Goal: Task Accomplishment & Management: Manage account settings

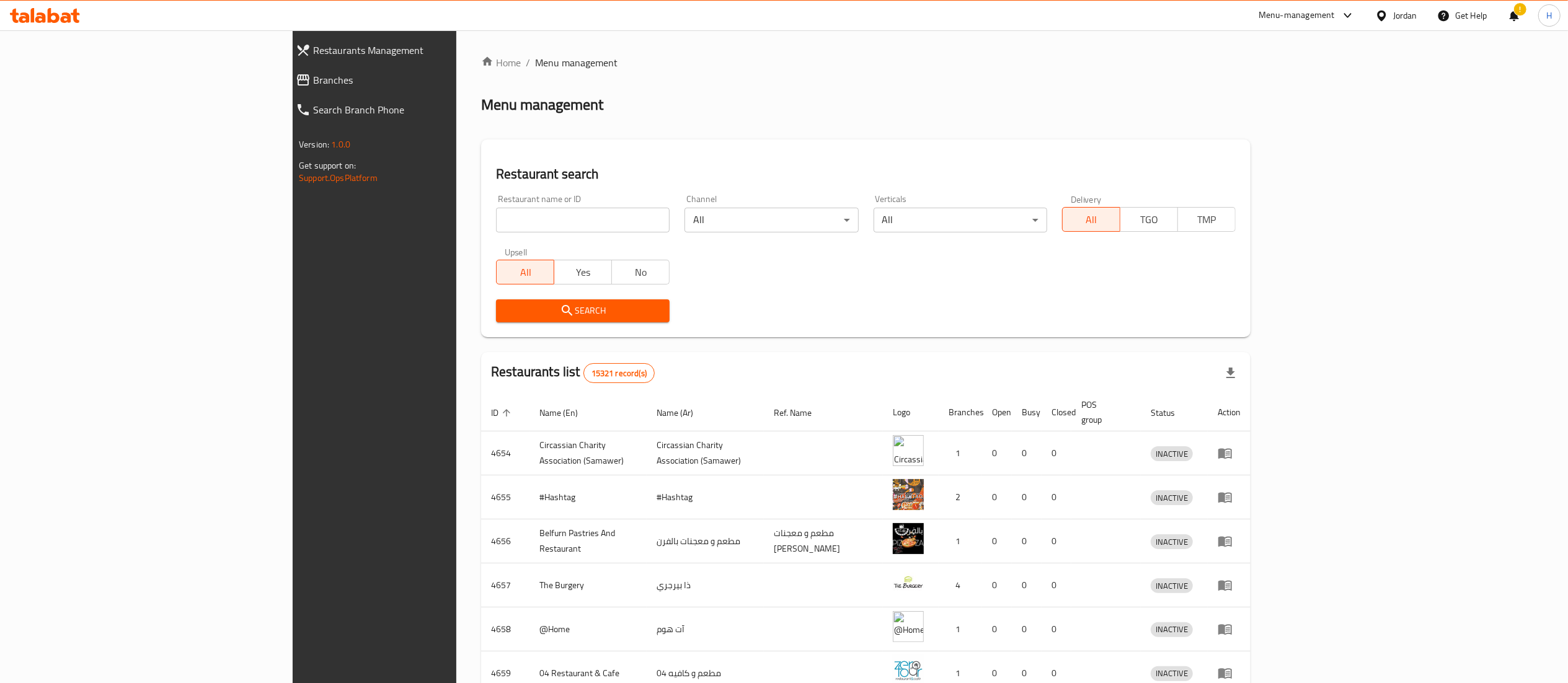
click at [313, 85] on span "Branches" at bounding box center [428, 80] width 231 height 15
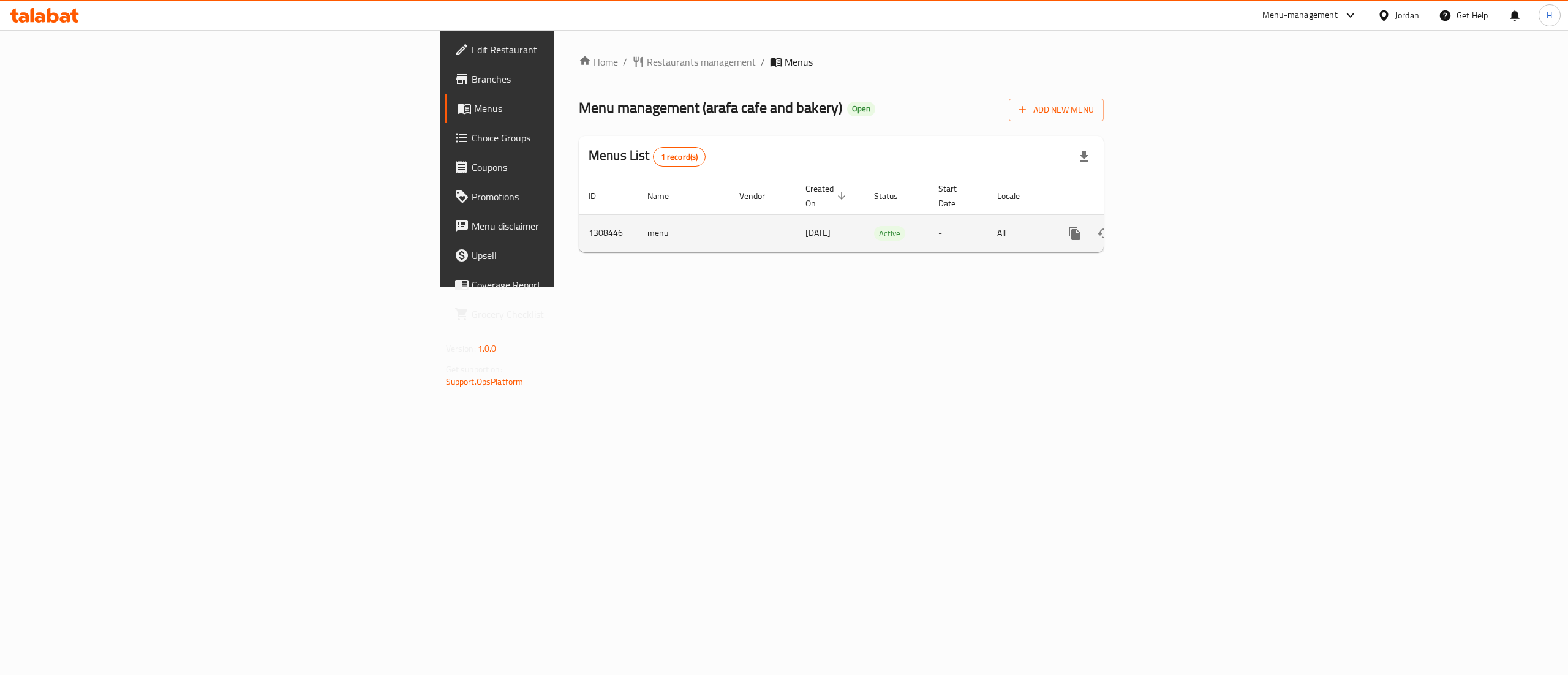
click at [1170, 226] on icon "enhanced table" at bounding box center [1163, 233] width 15 height 15
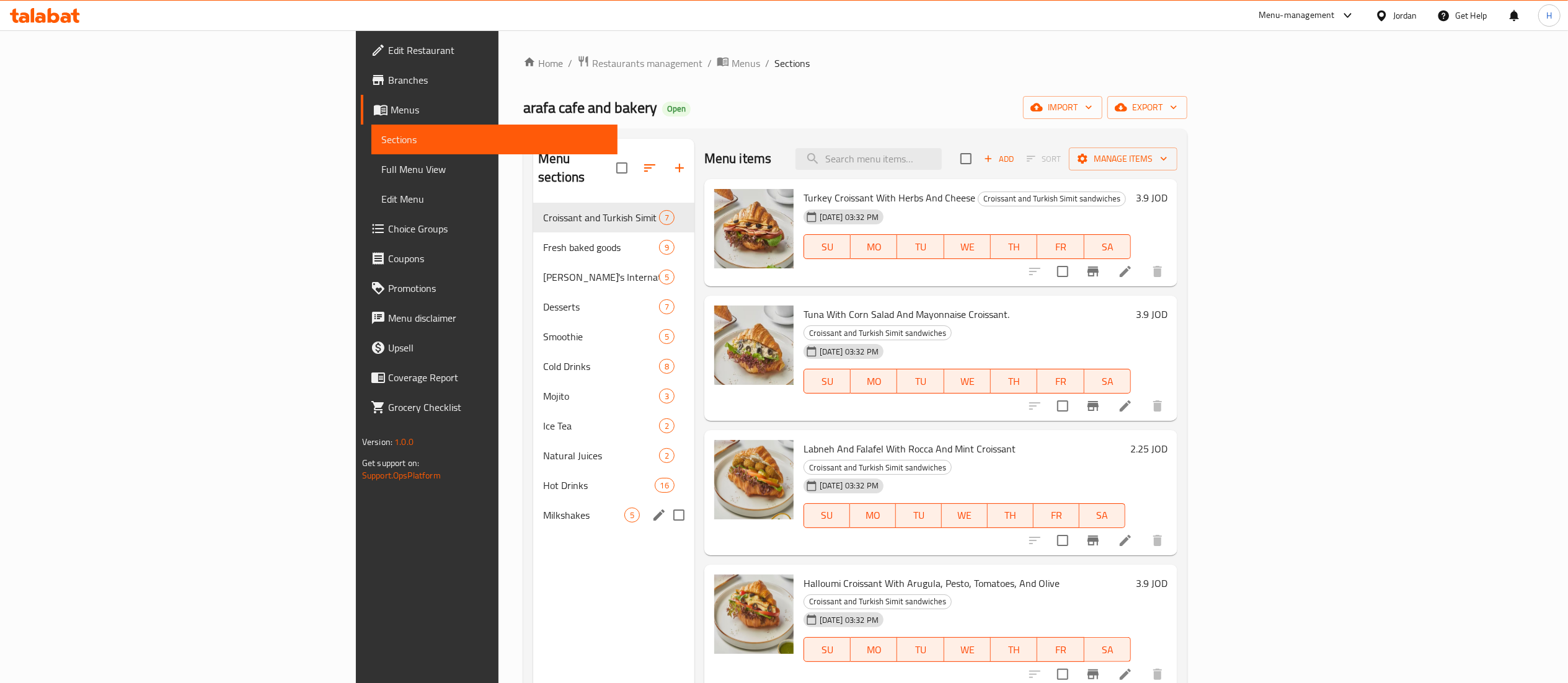
click at [533, 527] on div "Menu sections Croissant and Turkish Simit sandwiches 7 Fresh baked goods 9 Araf…" at bounding box center [614, 480] width 162 height 683
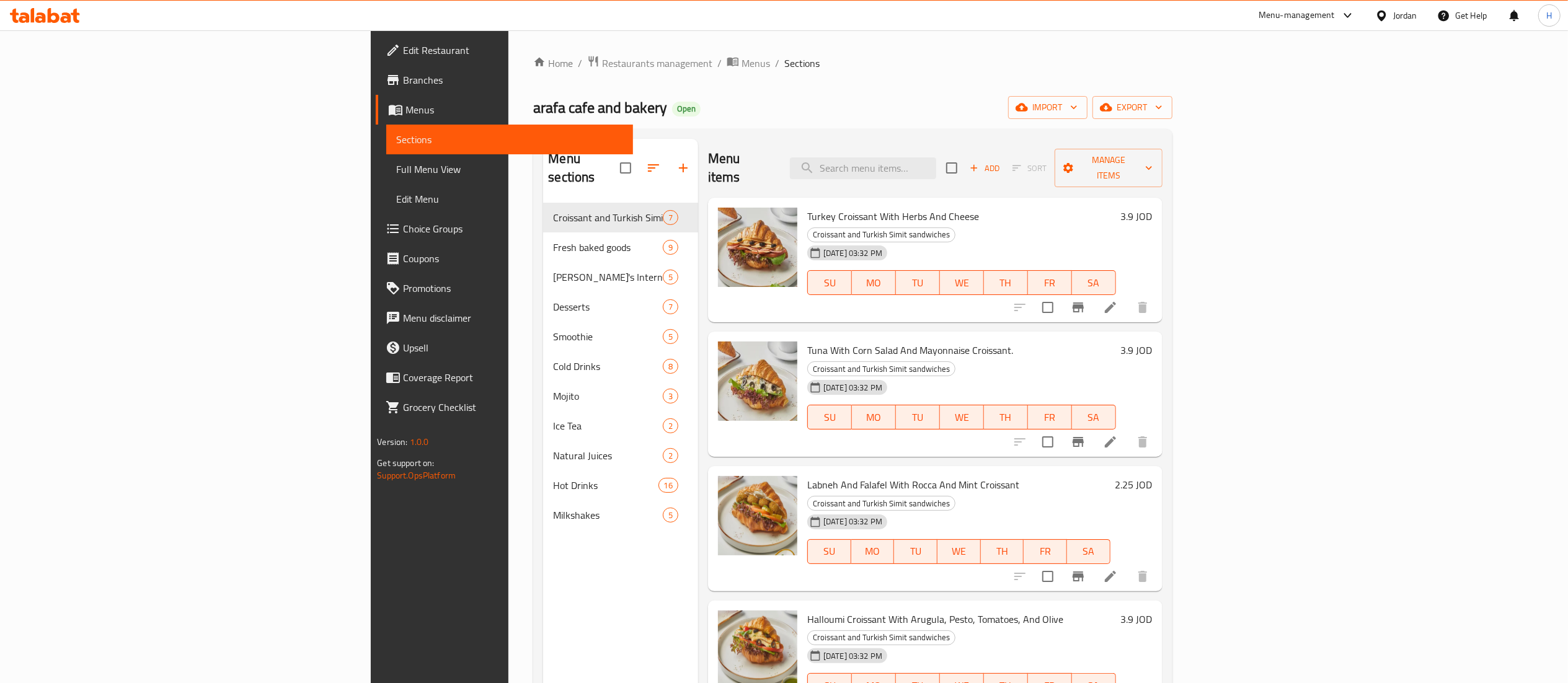
click at [543, 535] on div "Menu sections Croissant and Turkish Simit sandwiches 7 Fresh baked goods 9 Araf…" at bounding box center [620, 480] width 155 height 683
click at [668, 155] on button "button" at bounding box center [683, 168] width 30 height 30
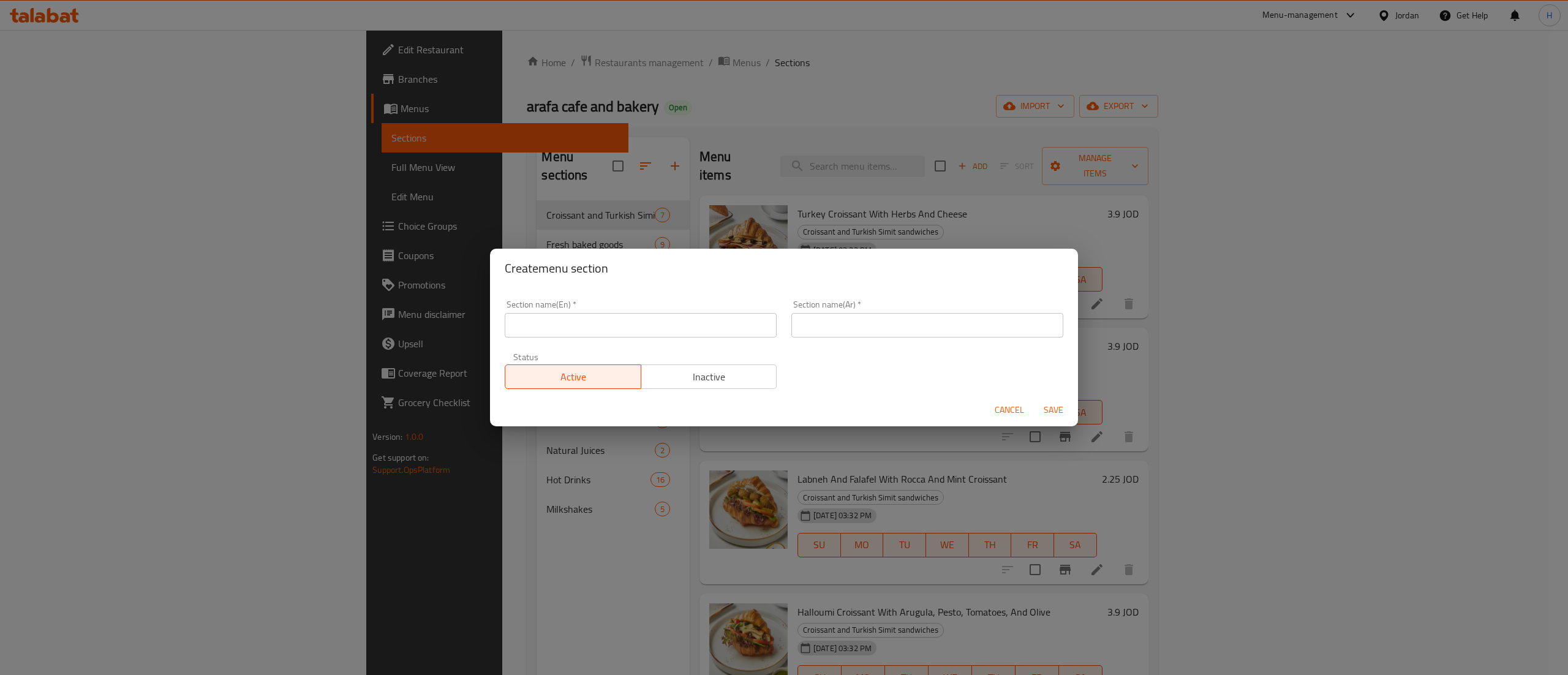
click at [582, 328] on input "text" at bounding box center [641, 325] width 272 height 24
type input "Beverages"
type input "مشروبات"
click at [1034, 399] on button "Save" at bounding box center [1053, 410] width 39 height 23
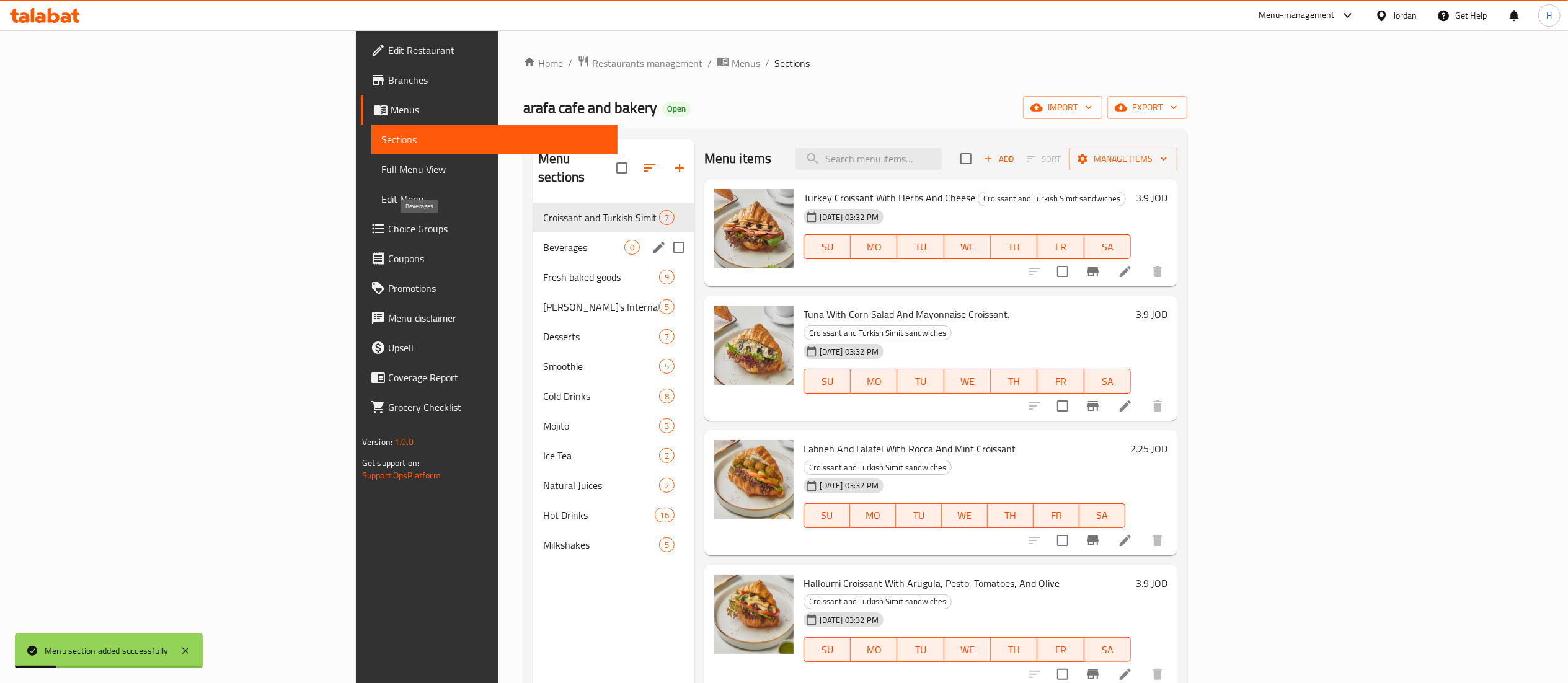
click at [543, 240] on span "Beverages" at bounding box center [583, 247] width 82 height 15
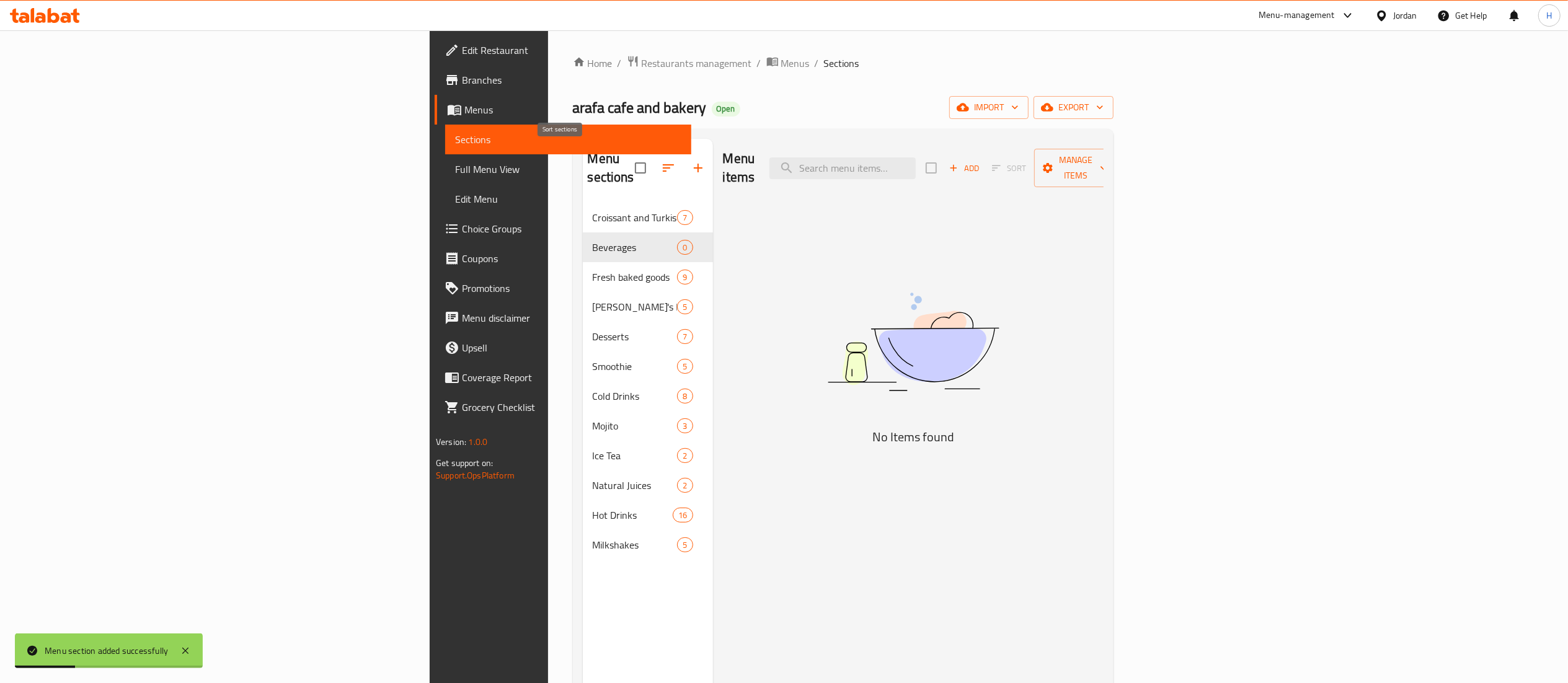
click at [654, 167] on button "button" at bounding box center [668, 168] width 30 height 30
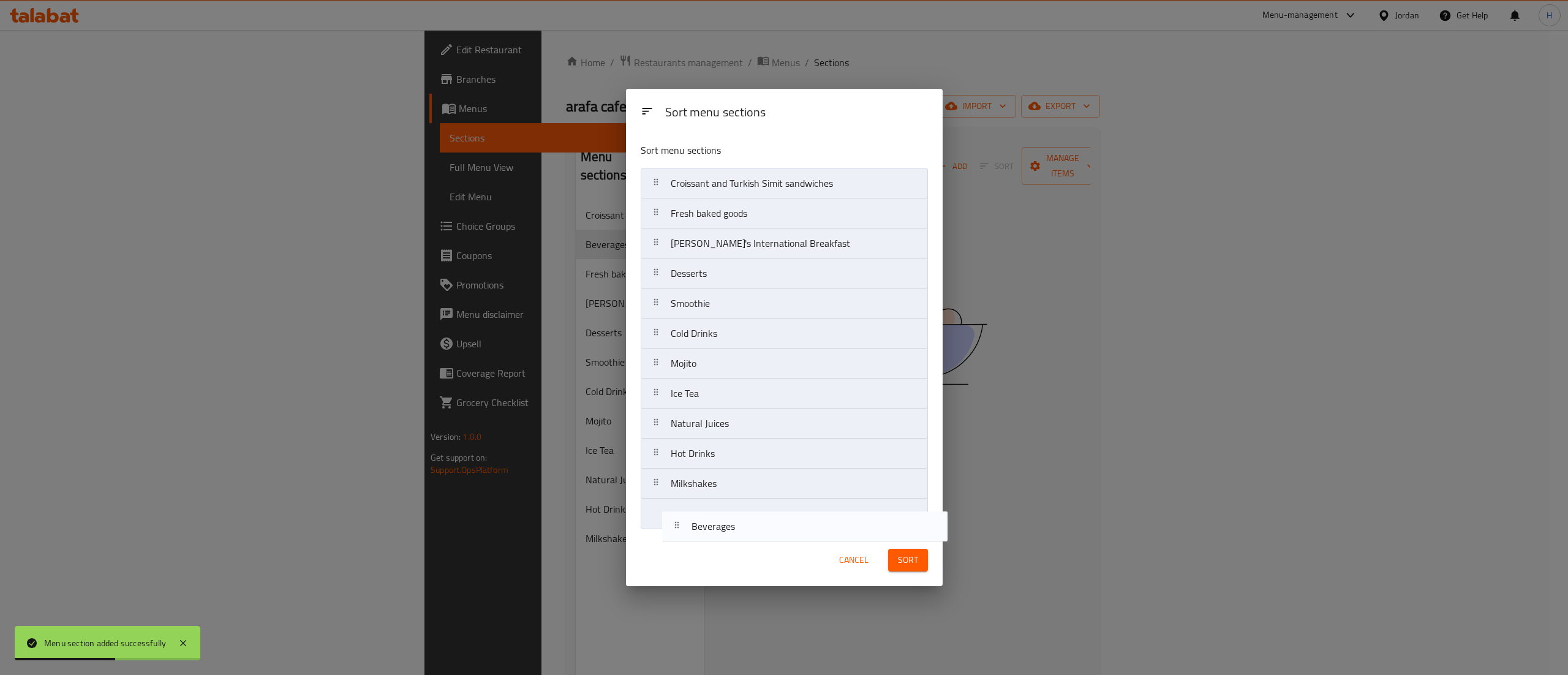
drag, startPoint x: 678, startPoint y: 215, endPoint x: 697, endPoint y: 535, distance: 320.6
click at [697, 535] on div "Sort menu sections Sort menu sections Croissant and Turkish Simit sandwiches Be…" at bounding box center [784, 337] width 317 height 497
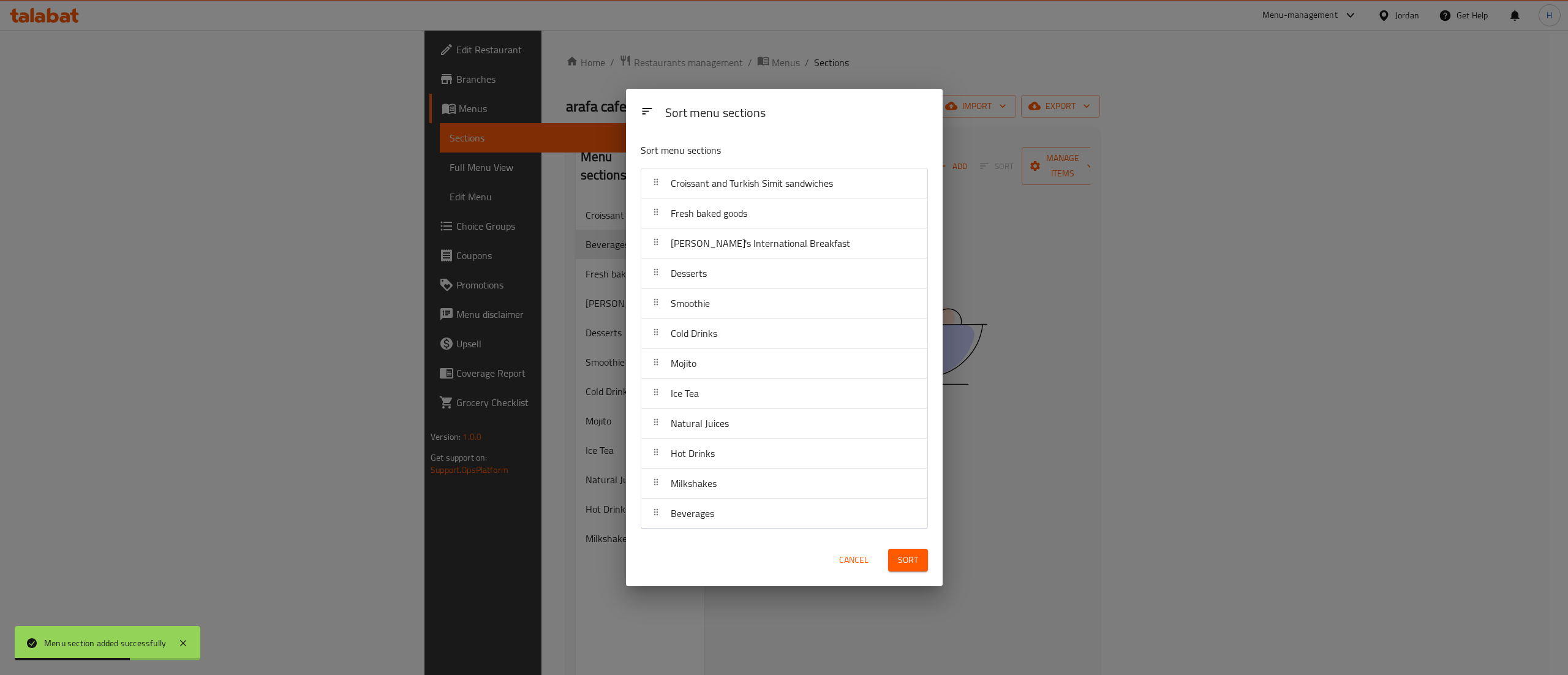
click at [925, 566] on button "Sort" at bounding box center [908, 560] width 40 height 23
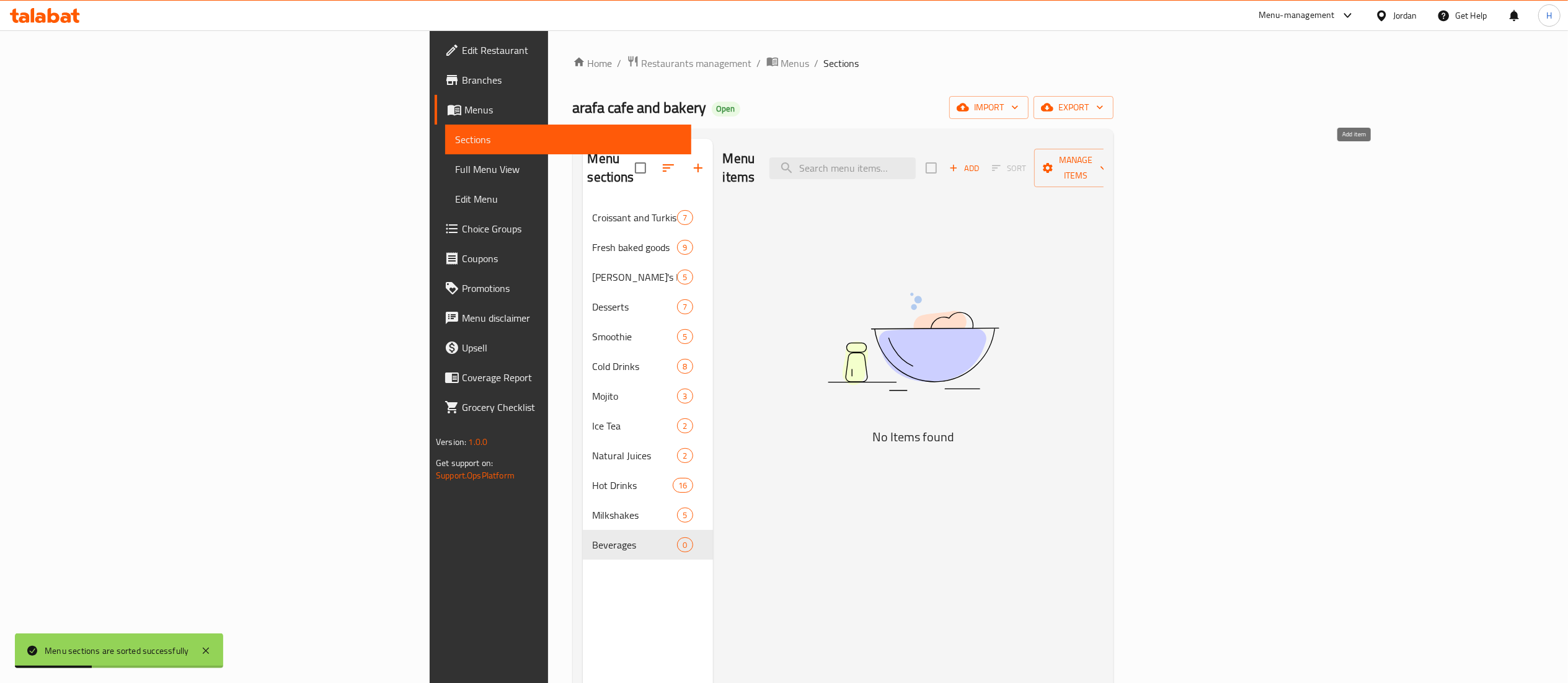
click at [981, 161] on span "Add" at bounding box center [964, 168] width 34 height 14
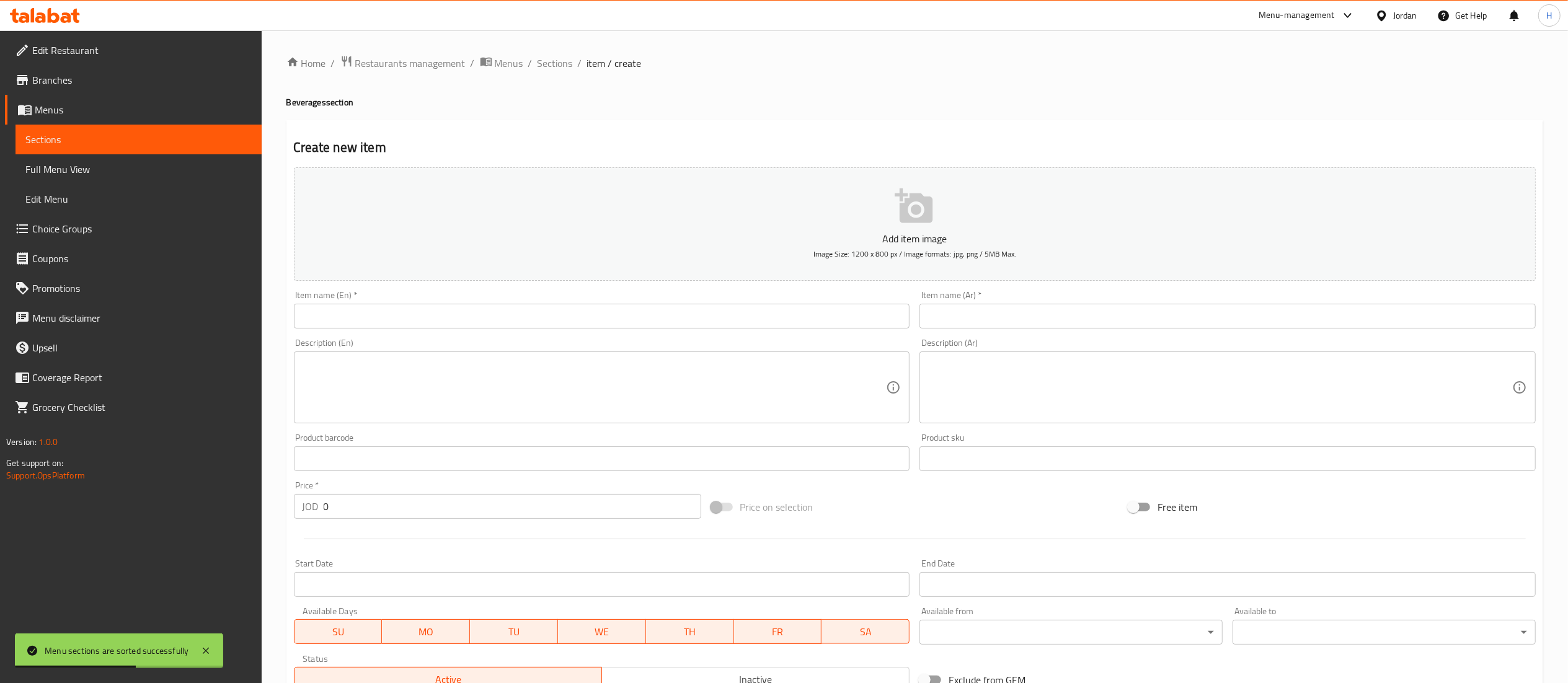
click at [720, 310] on input "text" at bounding box center [602, 315] width 616 height 25
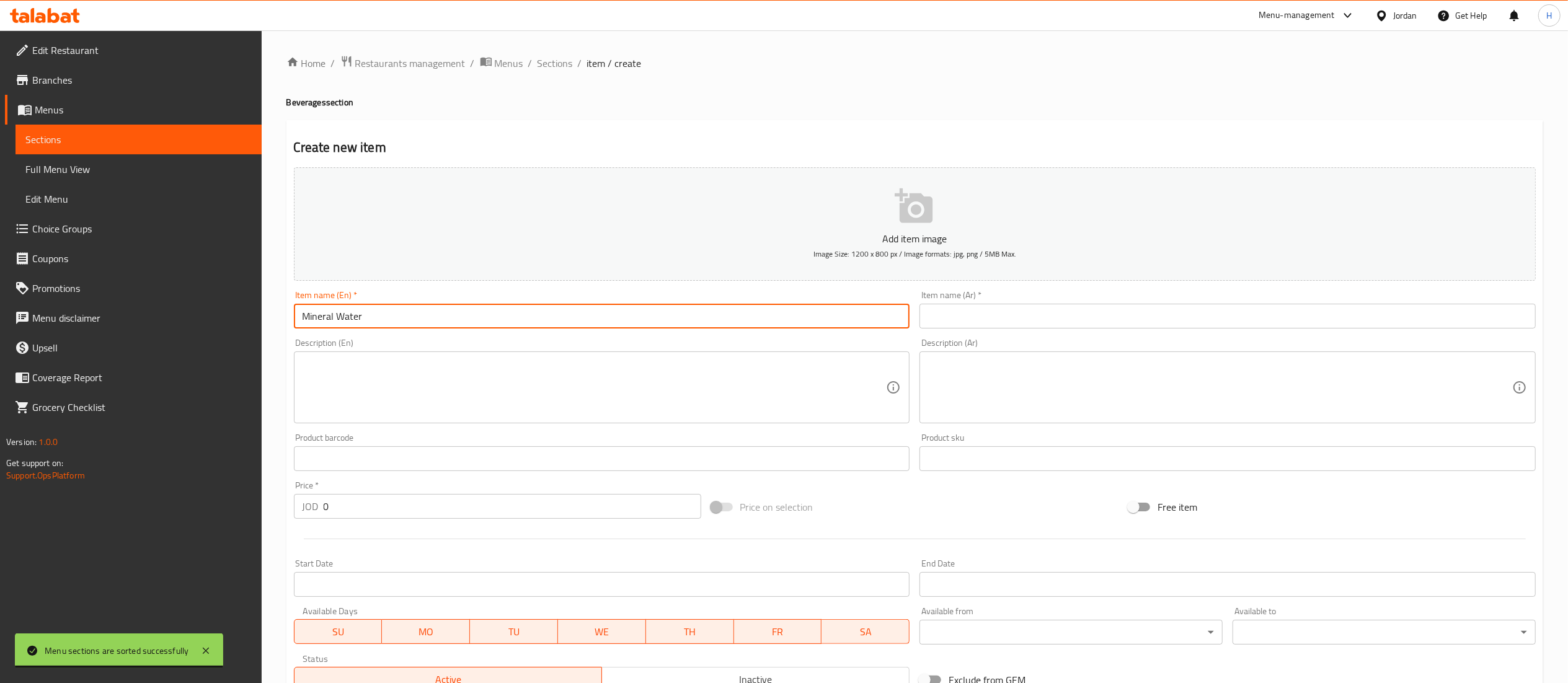
type input "Mineral Water"
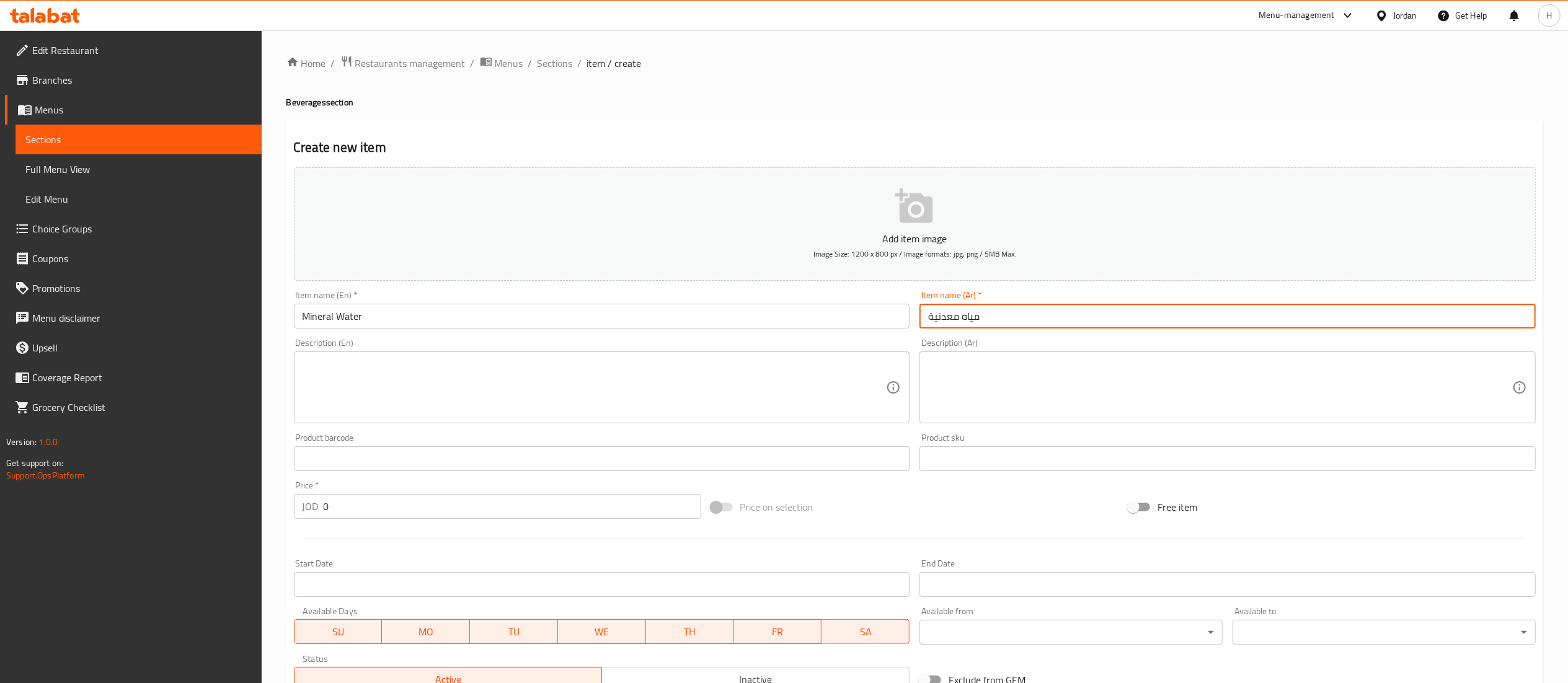
type input "مياه معدنية"
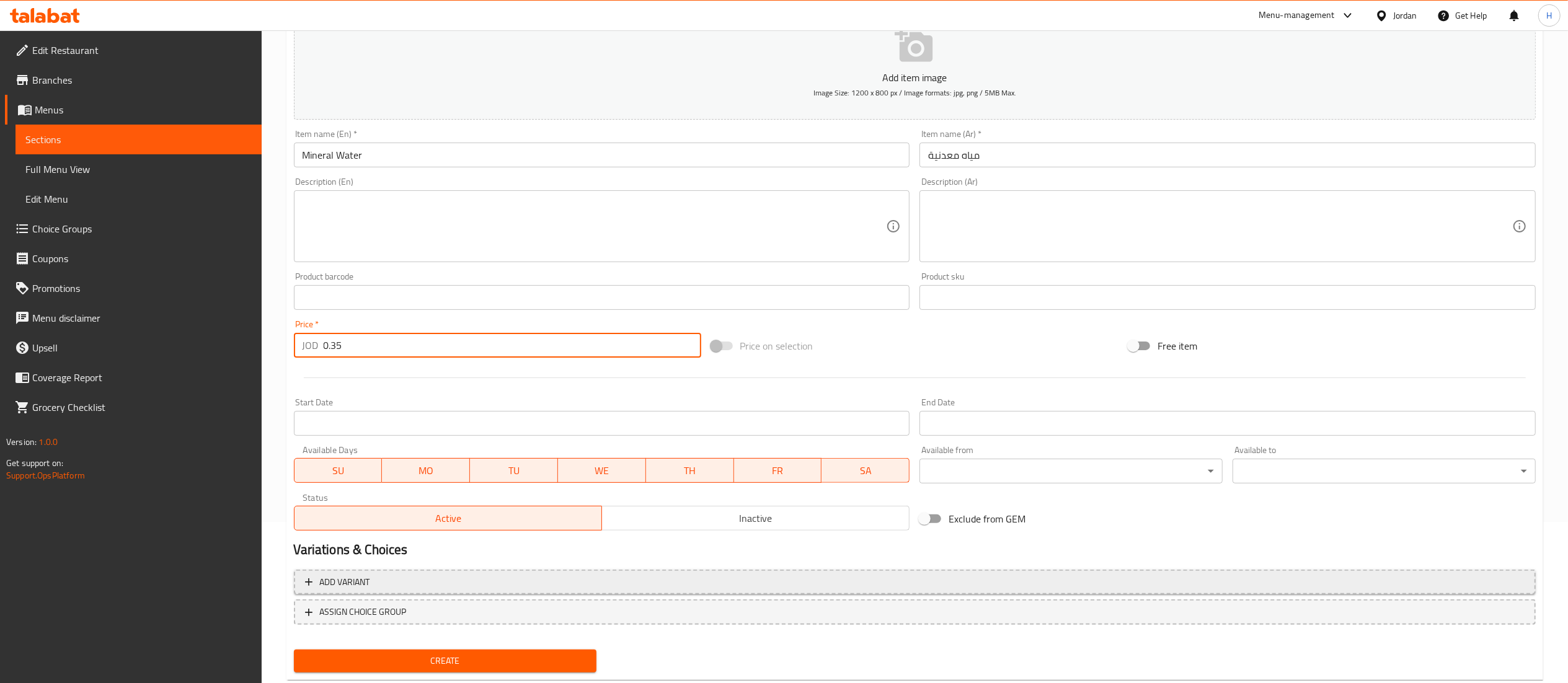
scroll to position [191, 0]
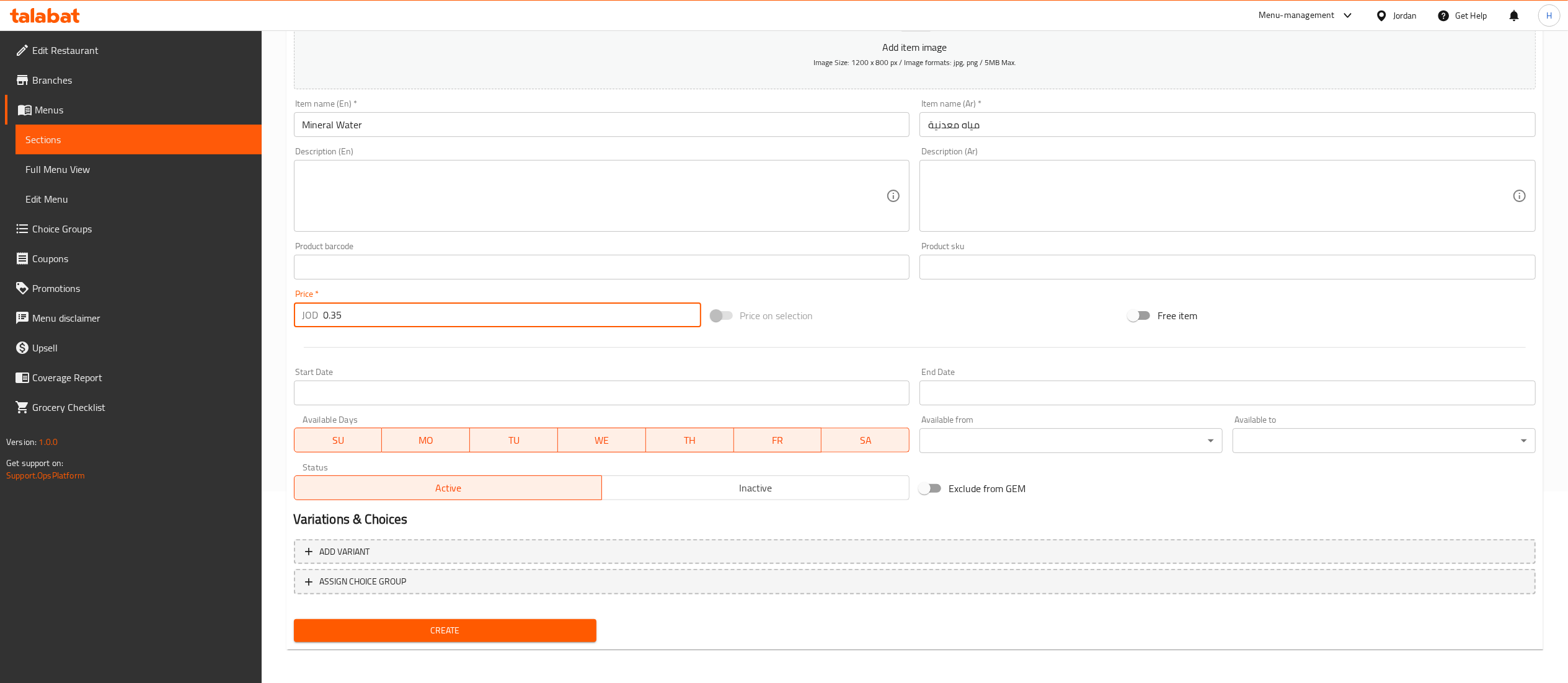
type input "0.35"
click at [452, 629] on span "Create" at bounding box center [445, 630] width 283 height 16
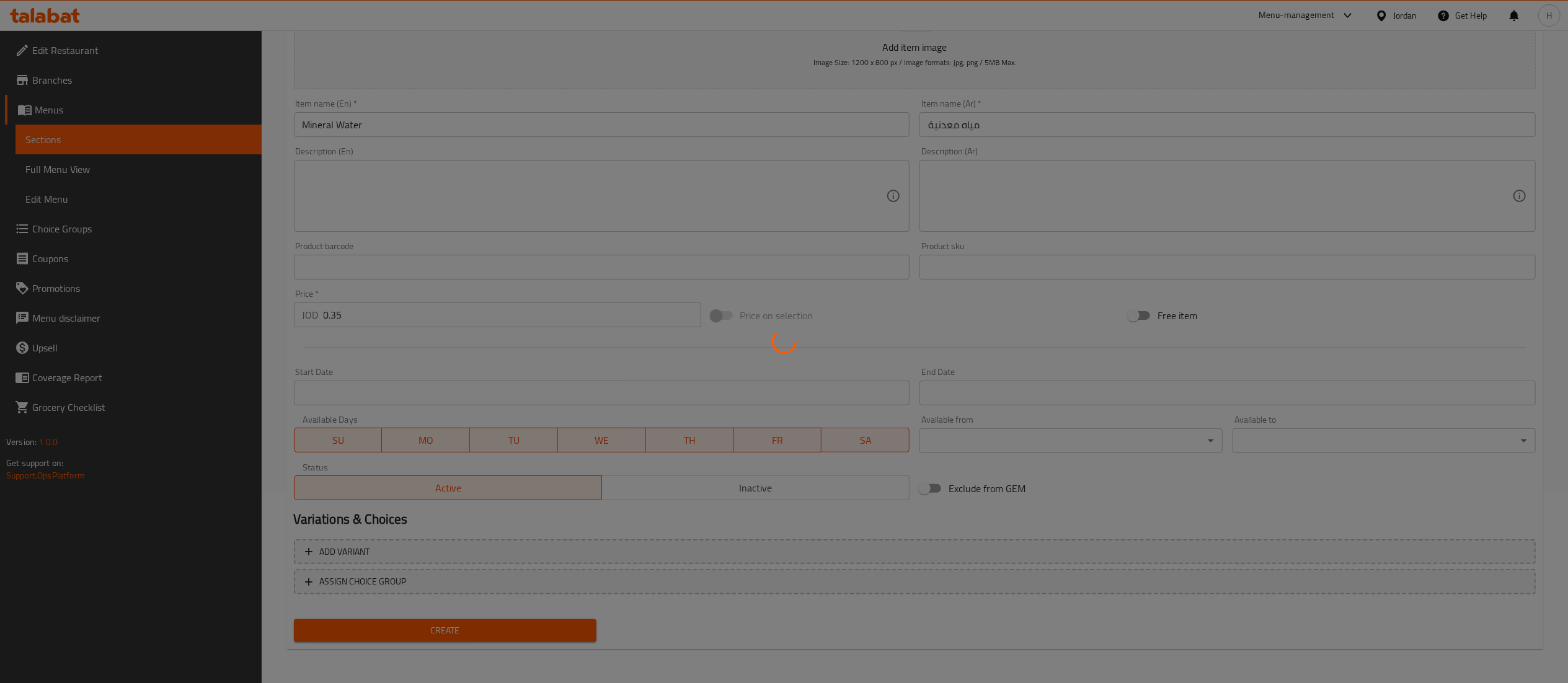
type input "0"
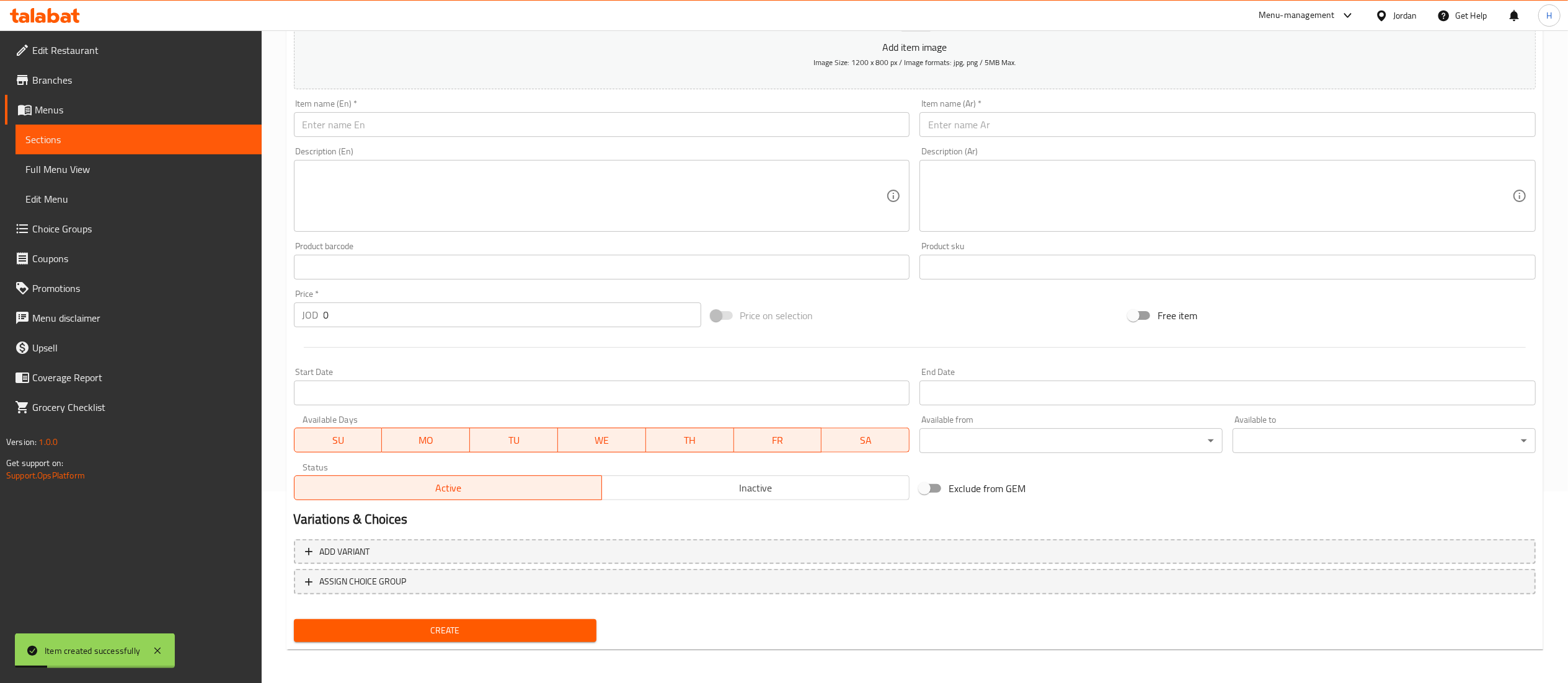
click at [524, 128] on input "text" at bounding box center [602, 124] width 616 height 25
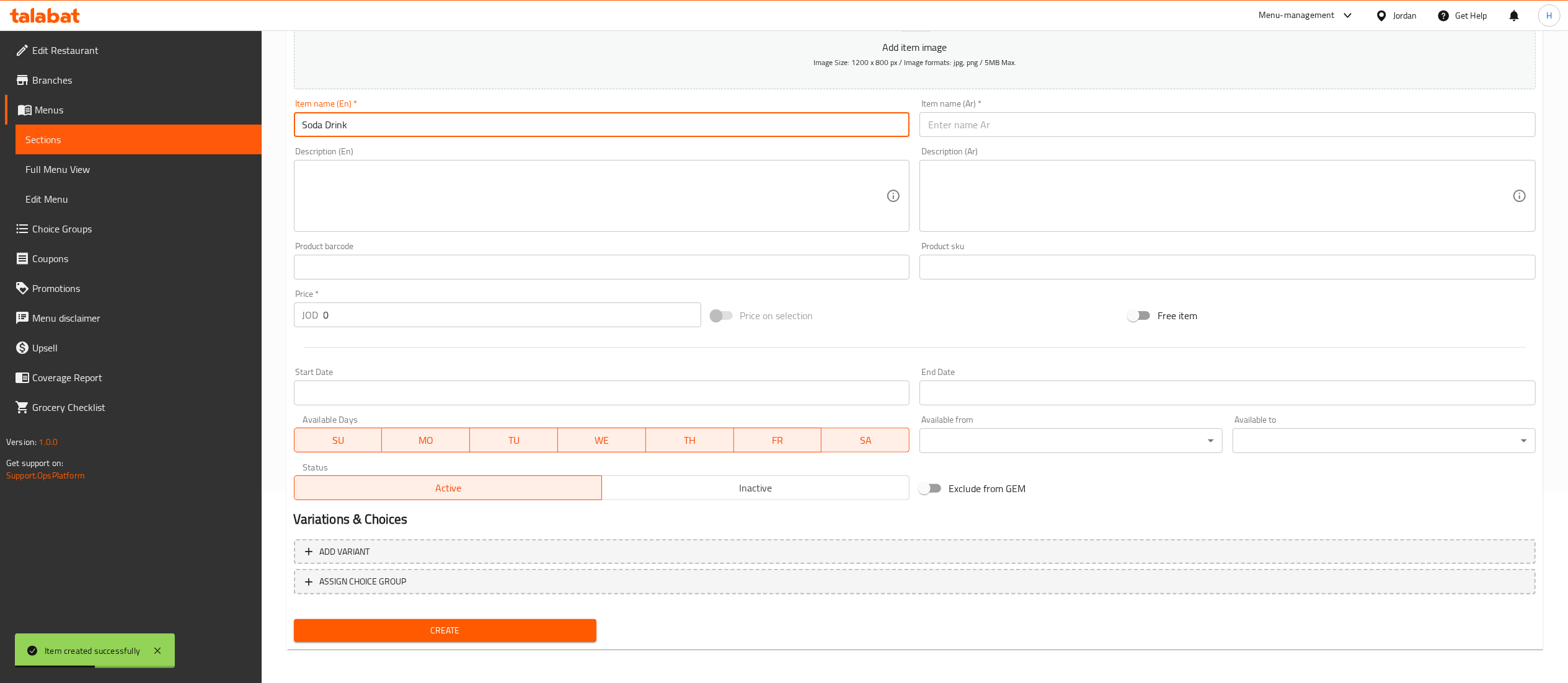
type input "Soda Drink"
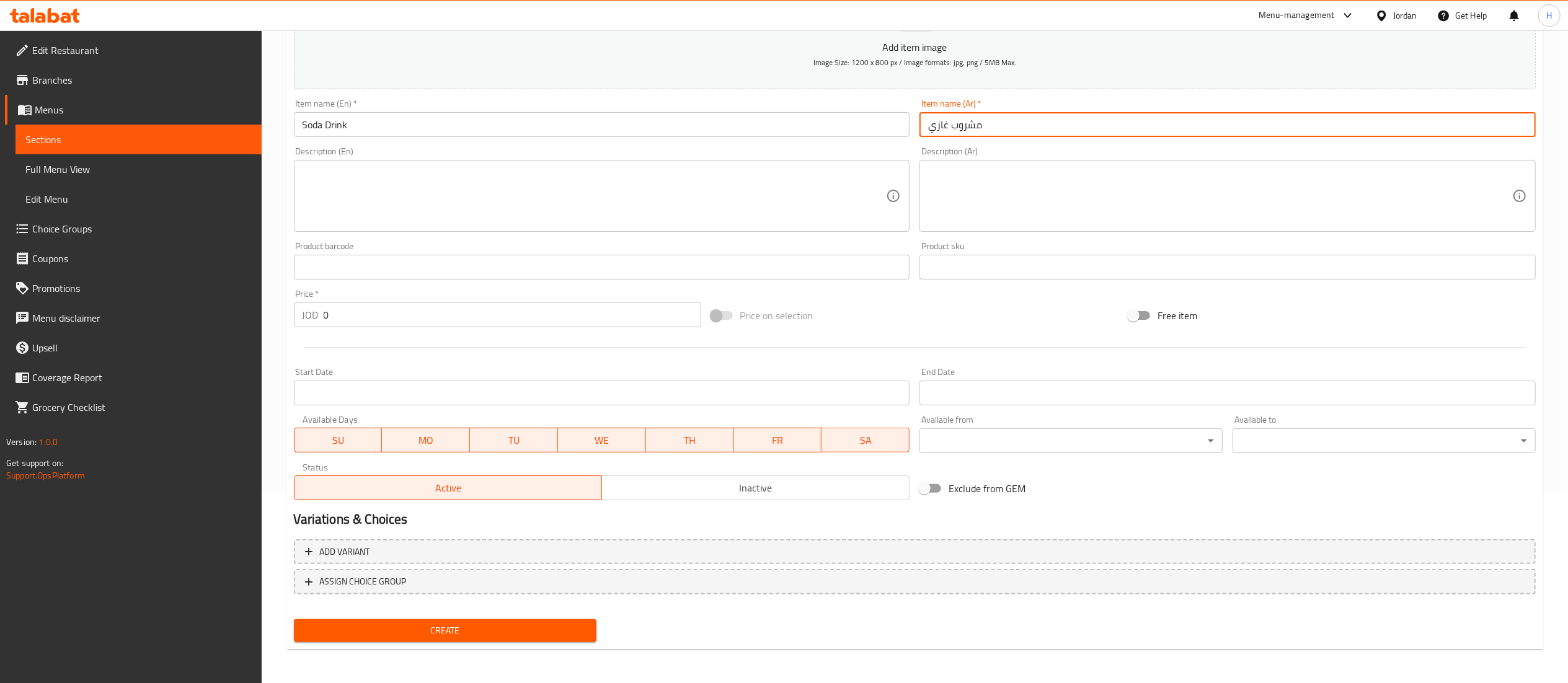
type input "مشروب غازي"
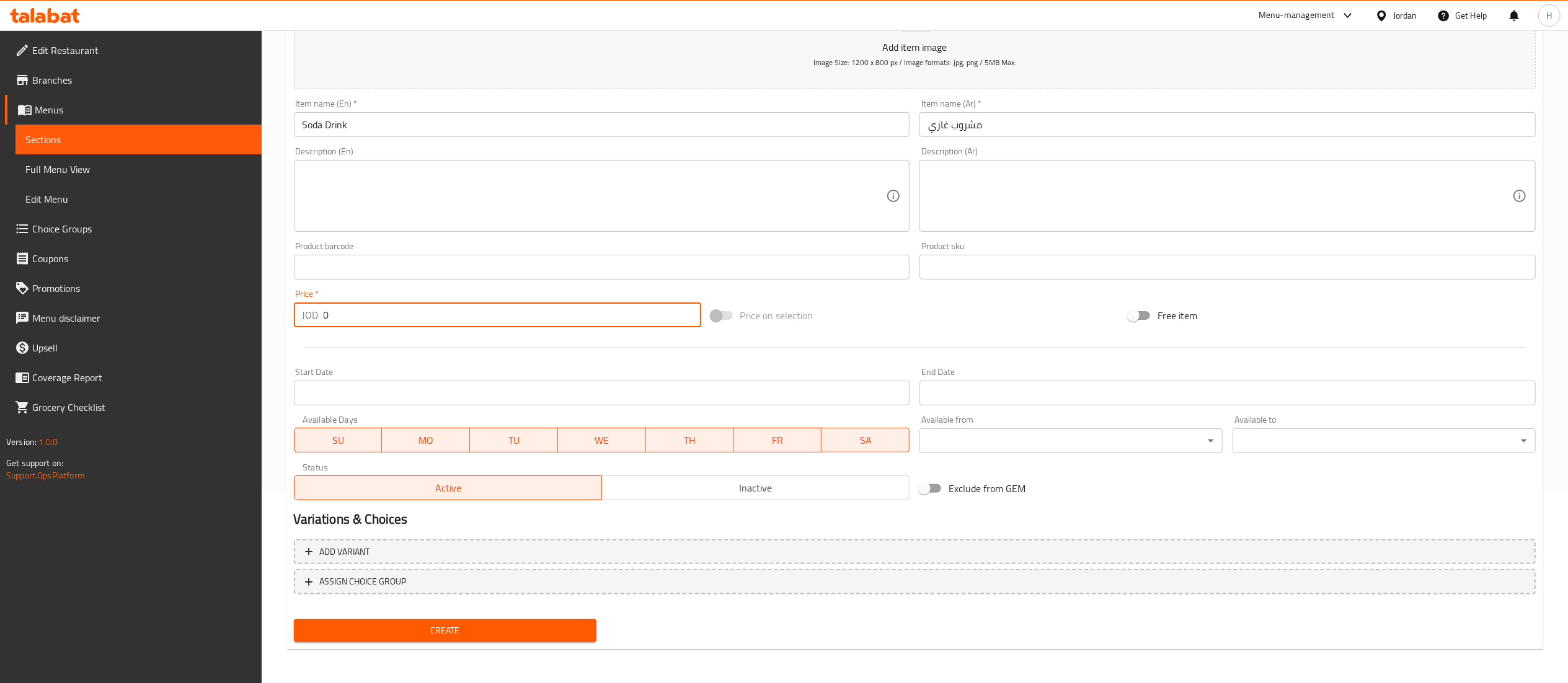
click at [363, 327] on input "0" at bounding box center [512, 315] width 378 height 25
type input "0.75"
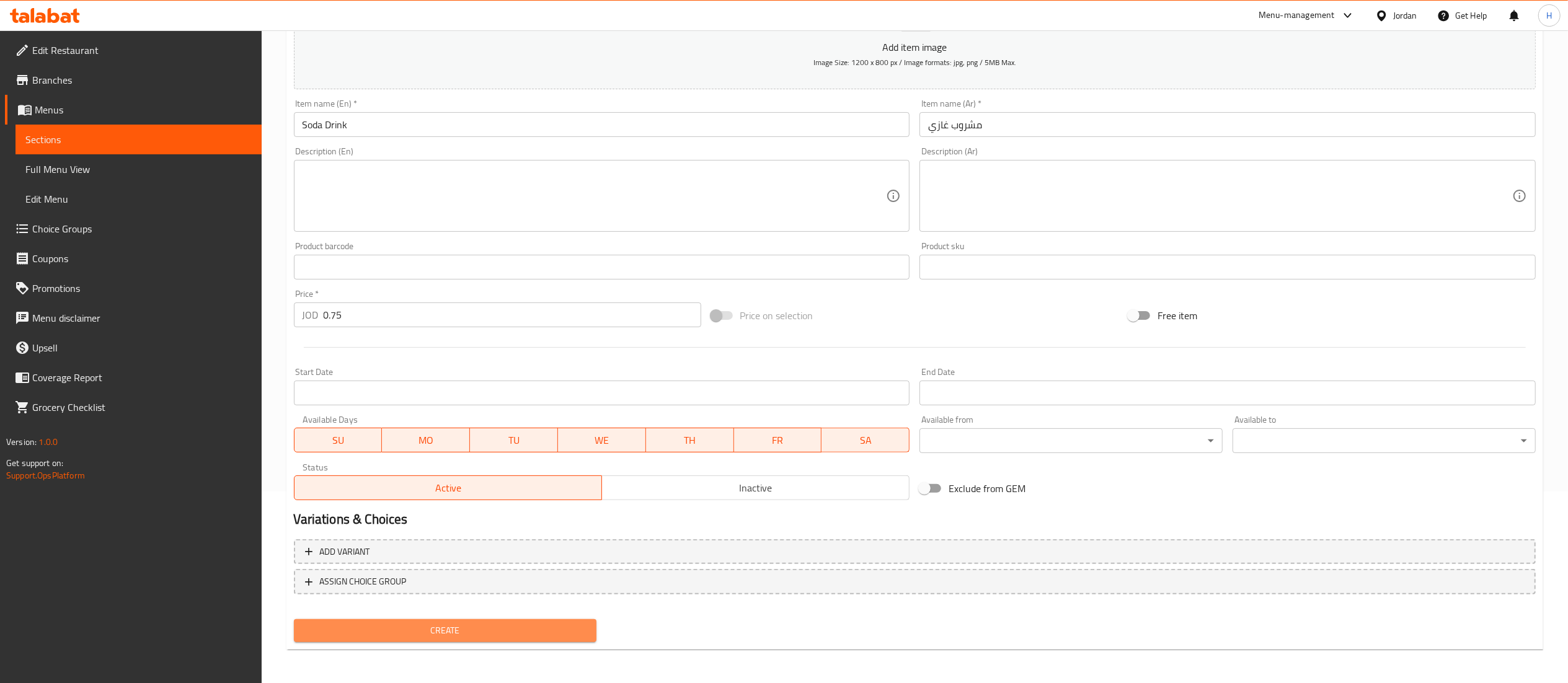
click at [413, 625] on span "Create" at bounding box center [445, 630] width 283 height 16
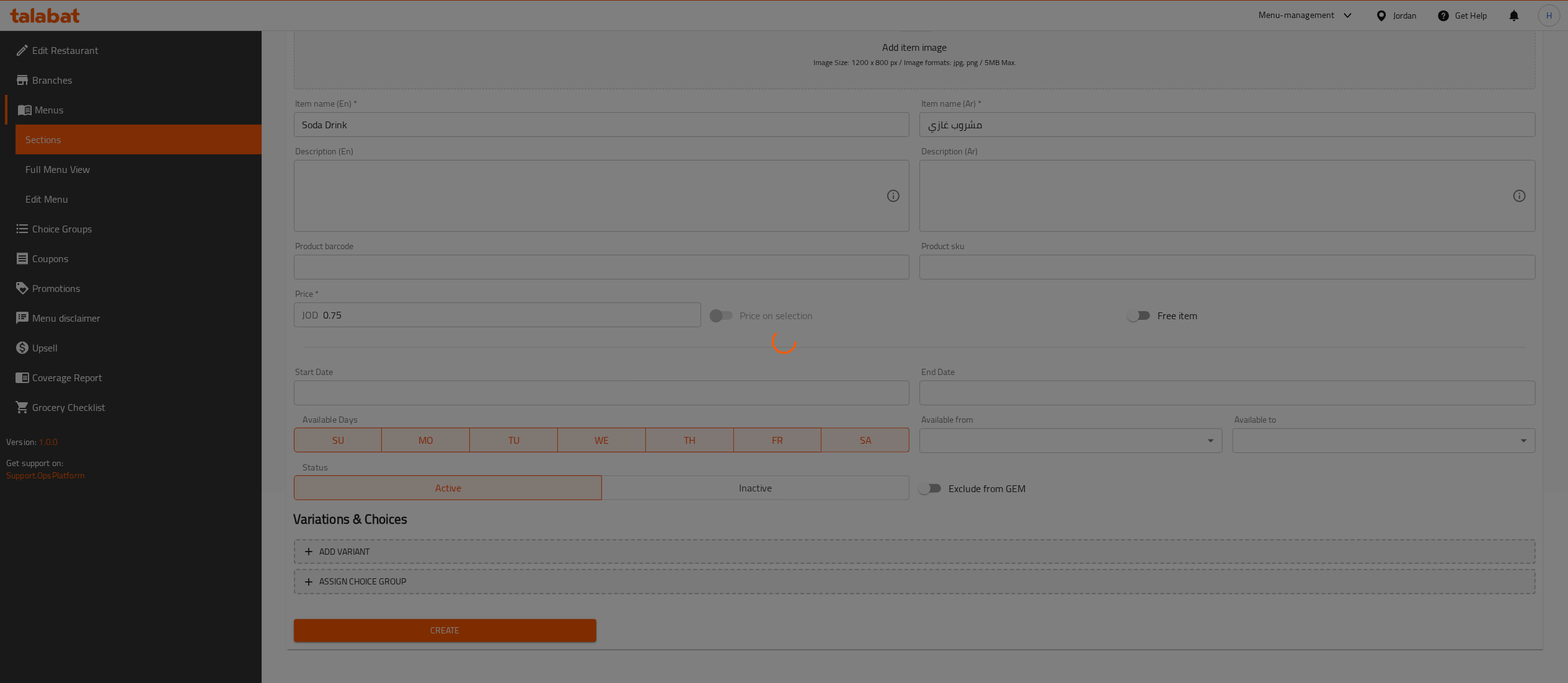
type input "0"
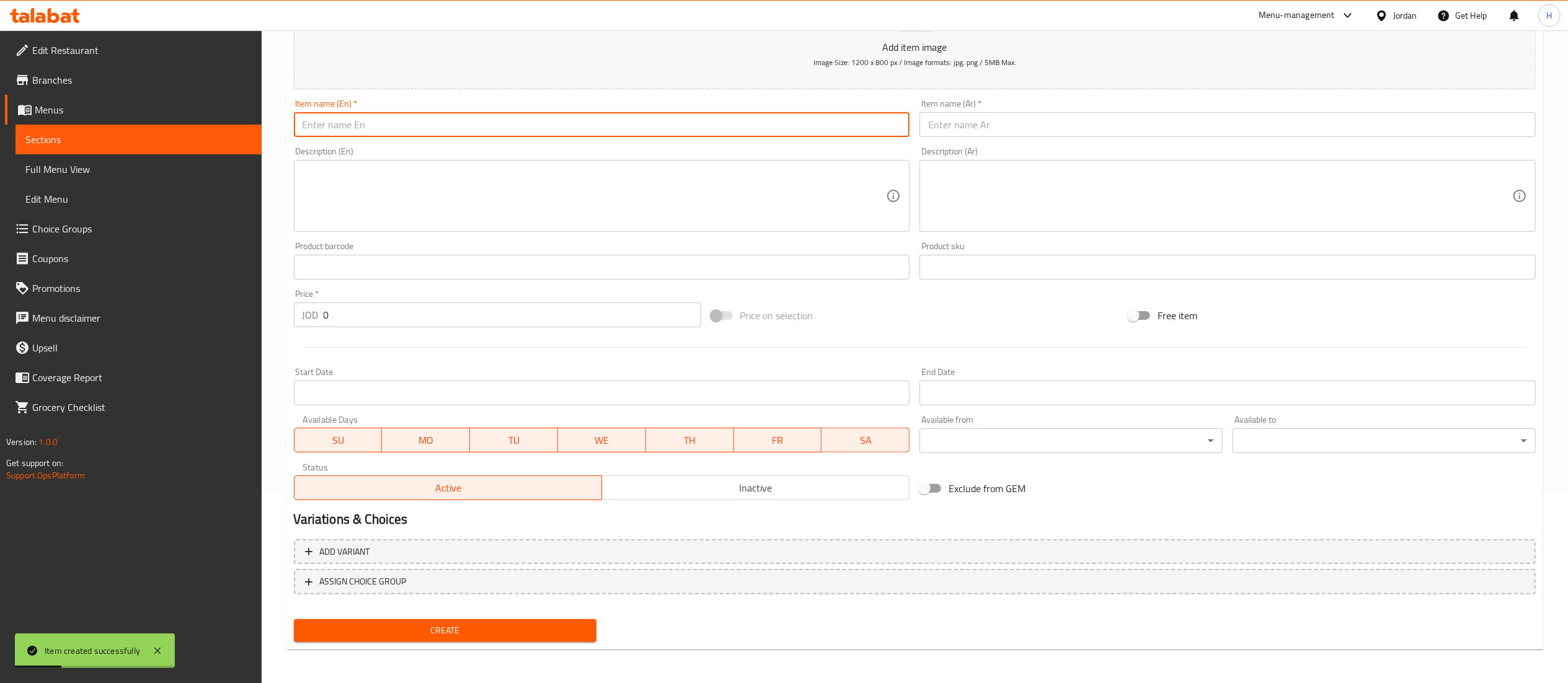
click at [631, 129] on input "text" at bounding box center [602, 124] width 616 height 25
type input "Sparkling Water"
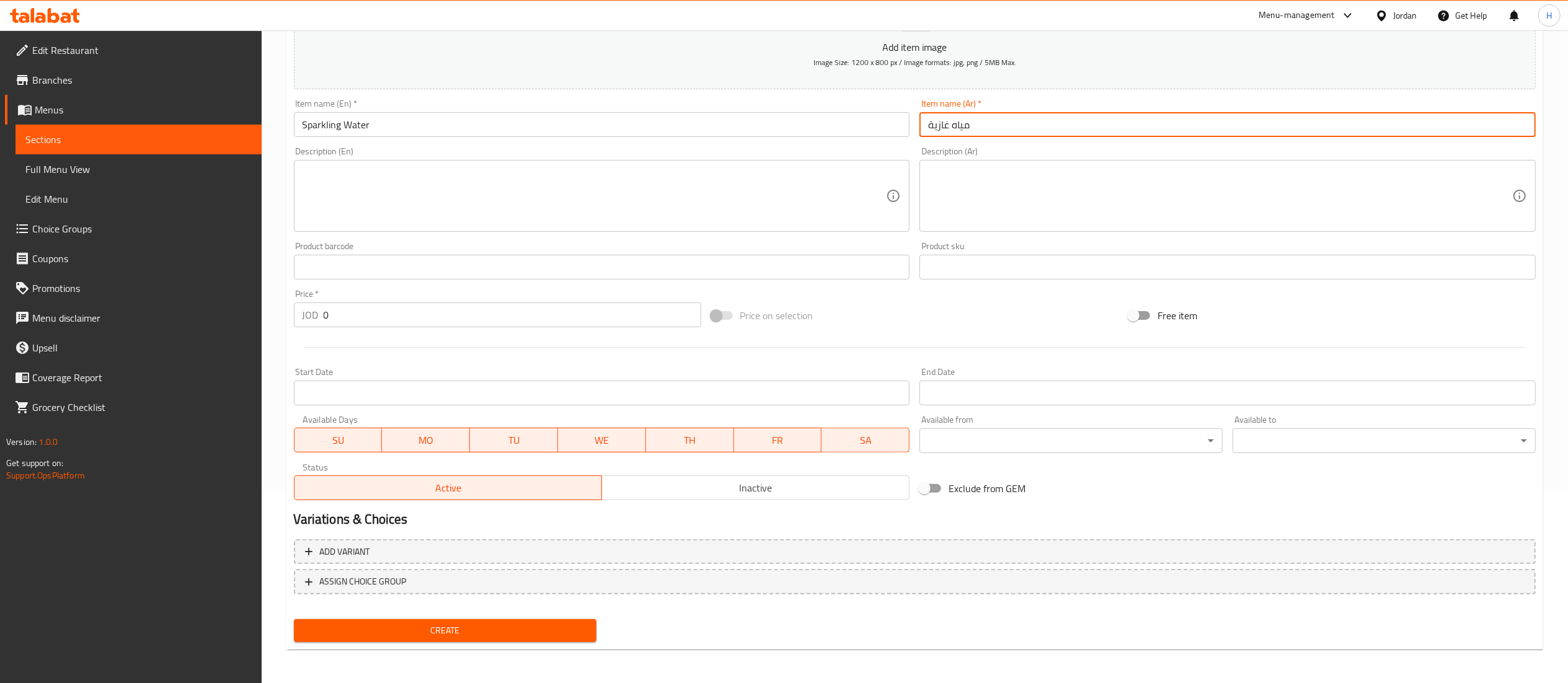
type input "مياه غازية"
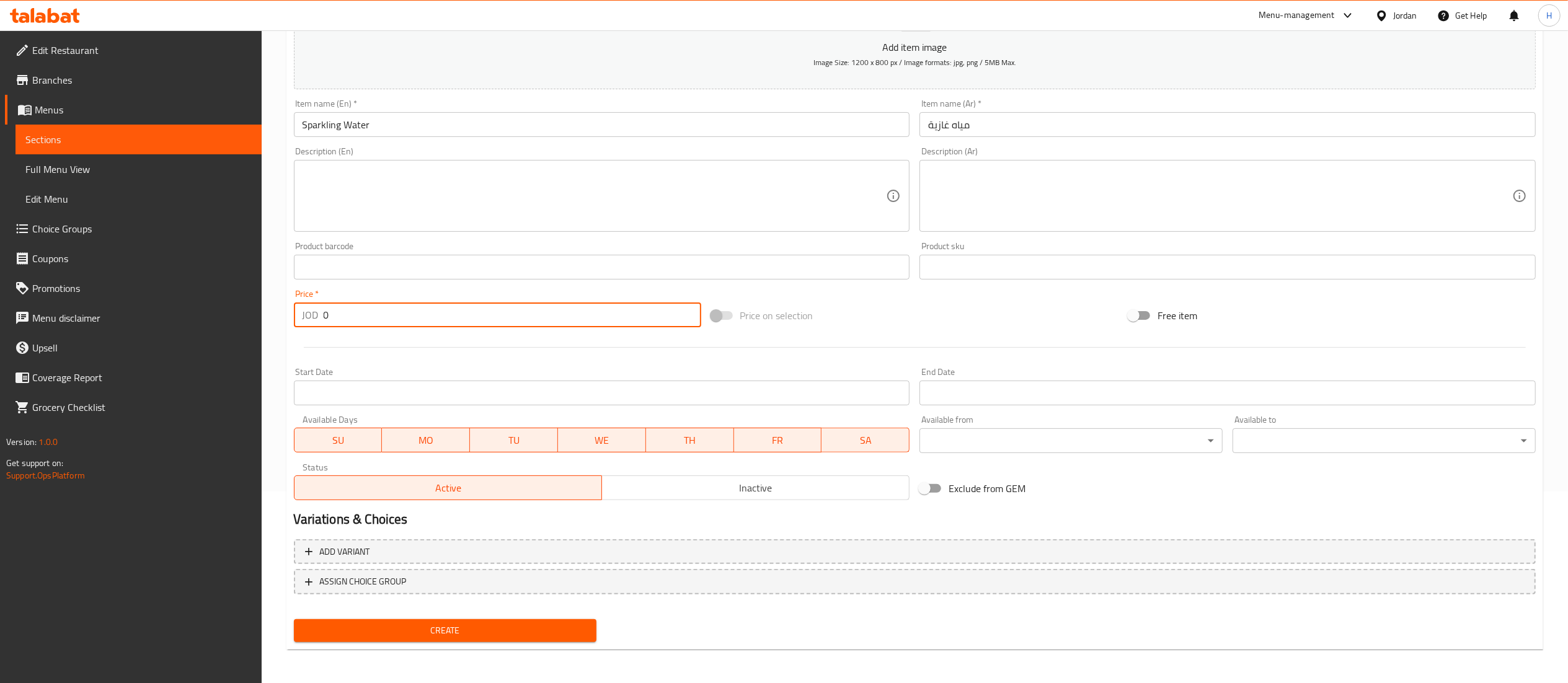
drag, startPoint x: 342, startPoint y: 315, endPoint x: 234, endPoint y: 307, distance: 108.3
click at [236, 307] on div "Edit Restaurant Branches Menus Sections Full Menu View Edit Menu Choice Groups …" at bounding box center [784, 261] width 1568 height 845
type input "1"
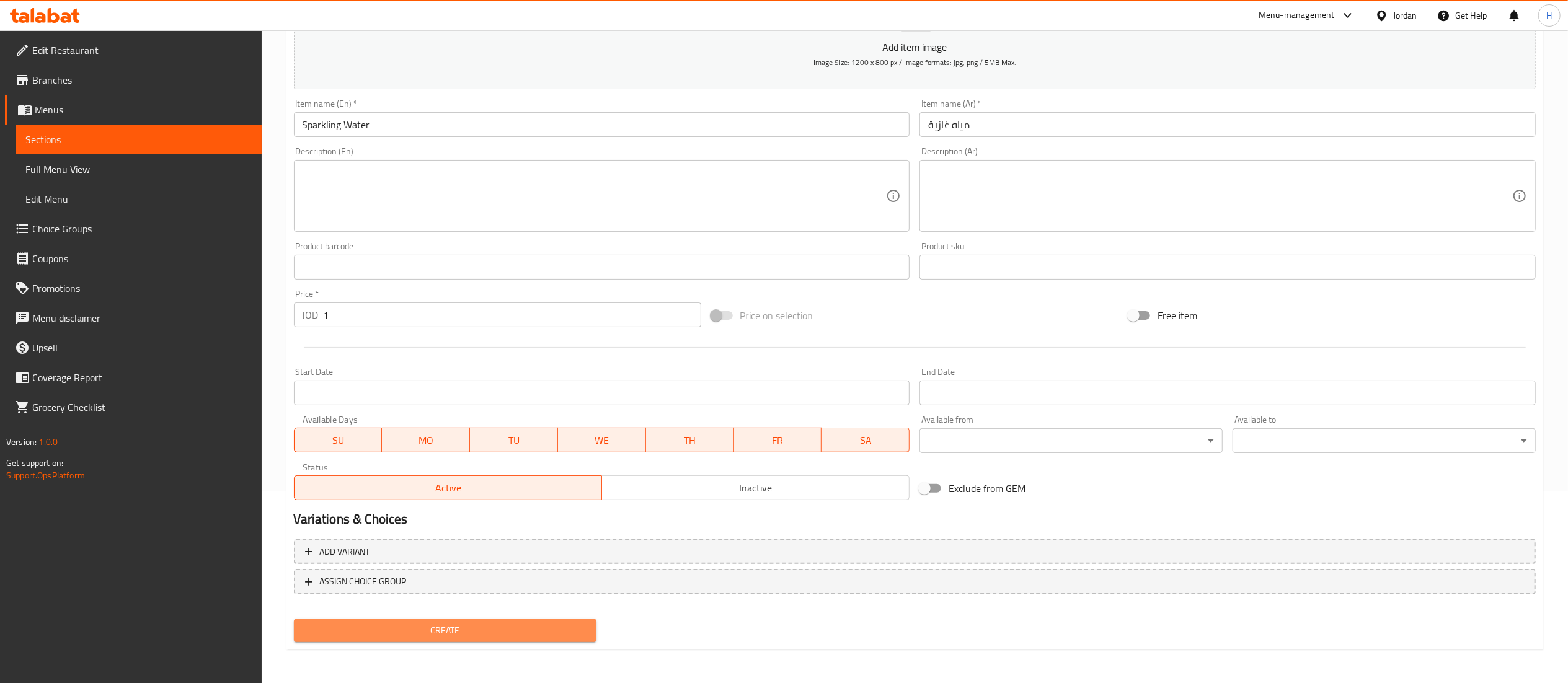
click at [450, 625] on span "Create" at bounding box center [445, 630] width 283 height 16
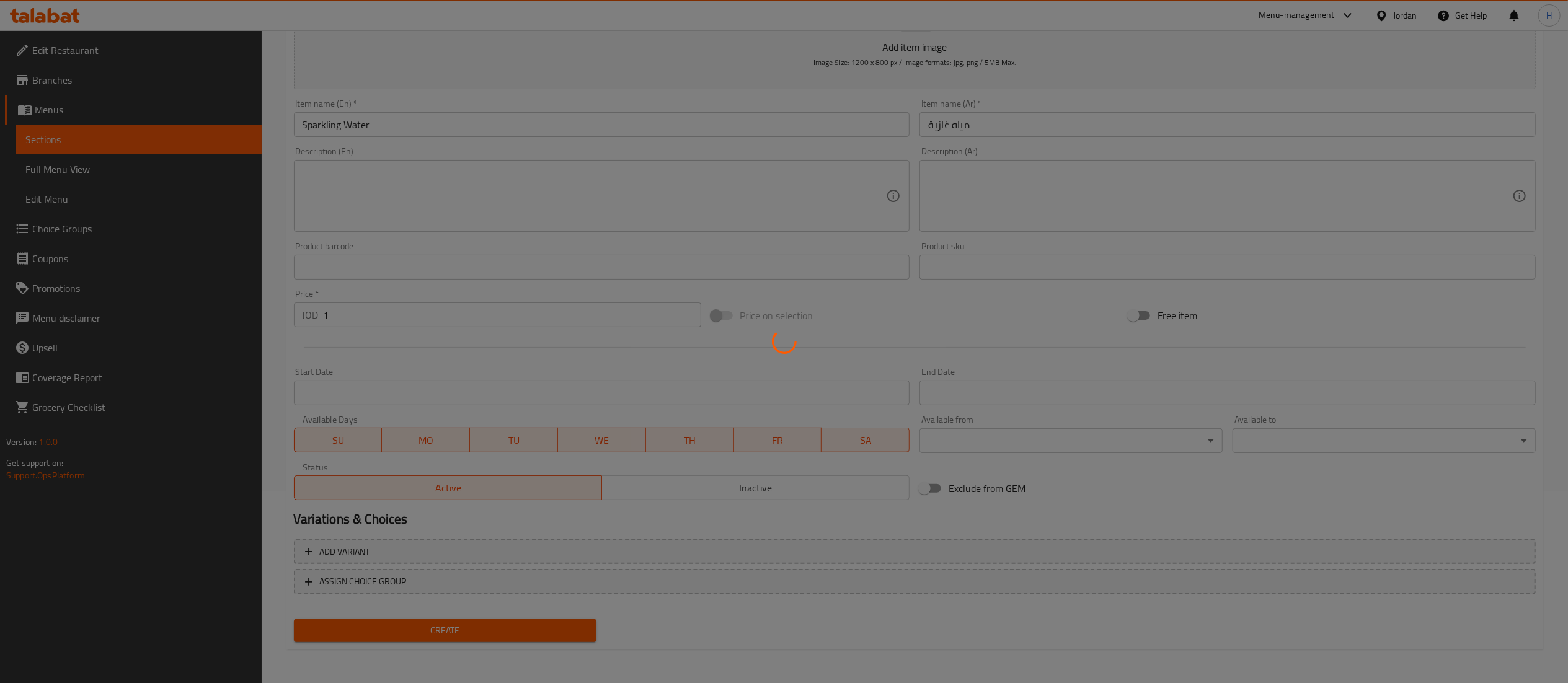
type input "0"
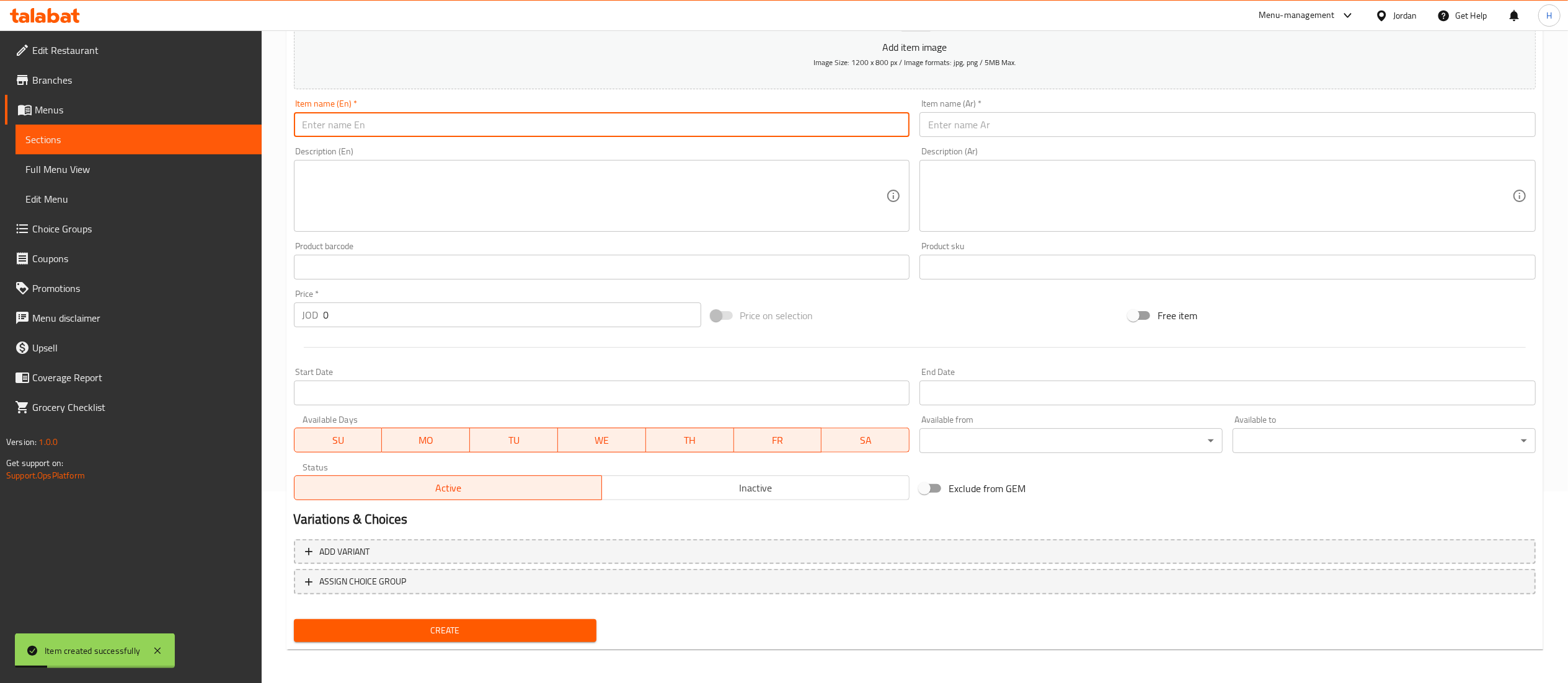
click at [692, 130] on input "text" at bounding box center [602, 124] width 616 height 25
type input "Kids Juice Sun Top"
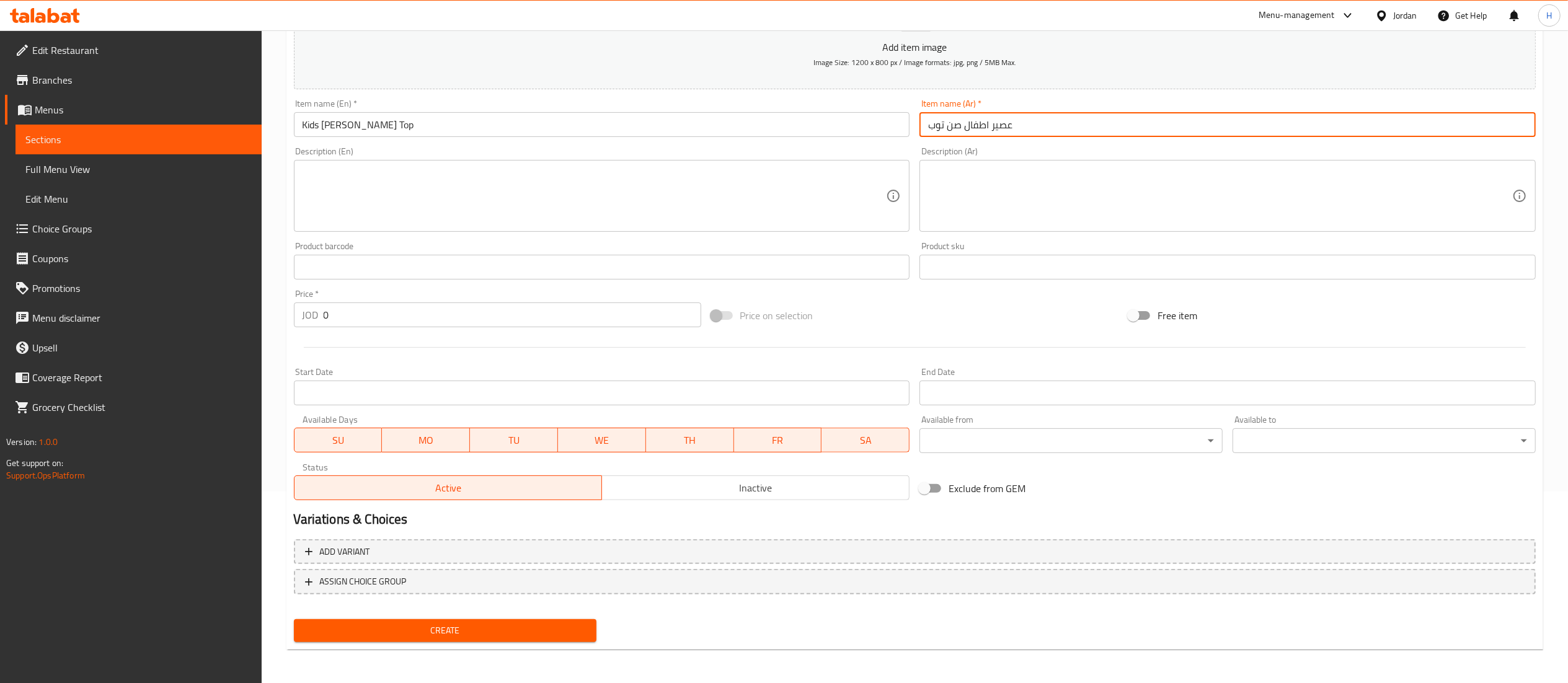
type input "عصير اطفال صن توب"
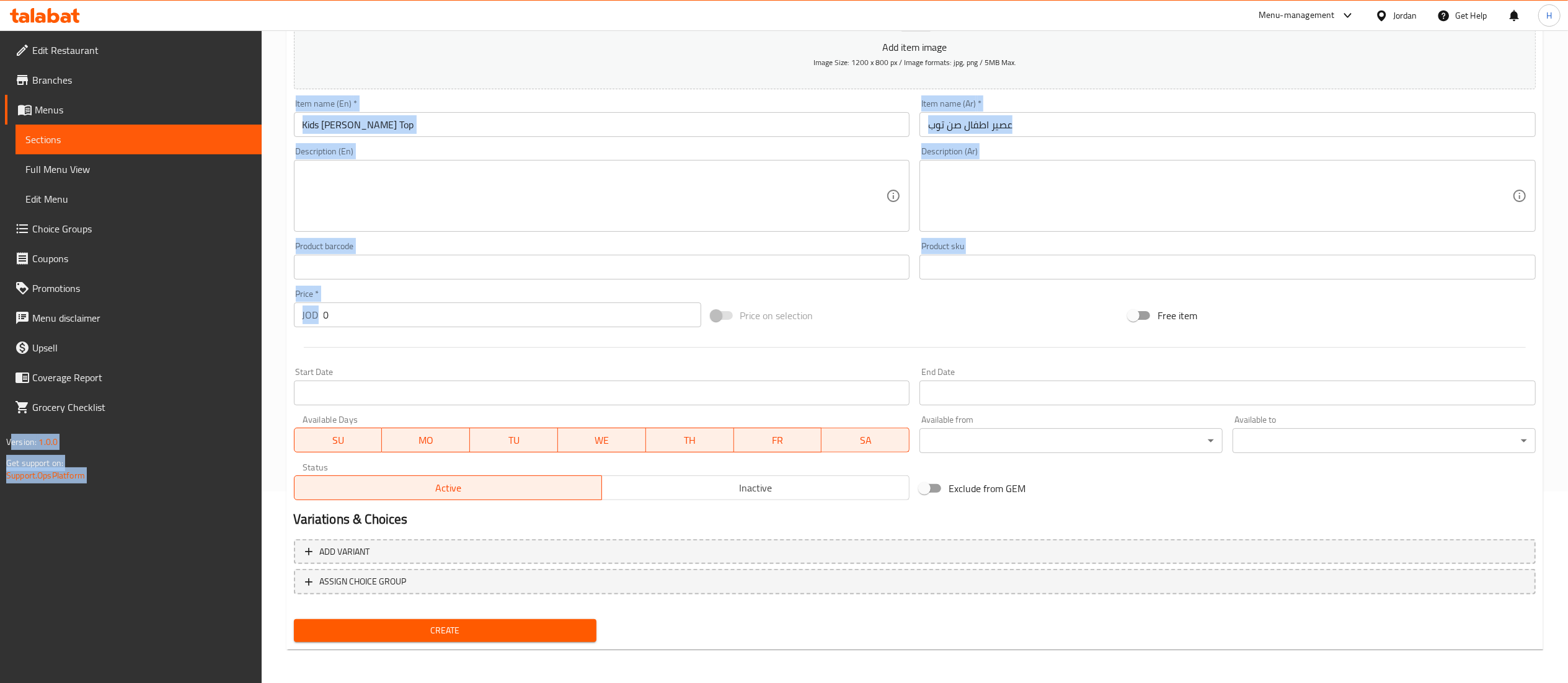
drag, startPoint x: 347, startPoint y: 330, endPoint x: 216, endPoint y: 310, distance: 132.5
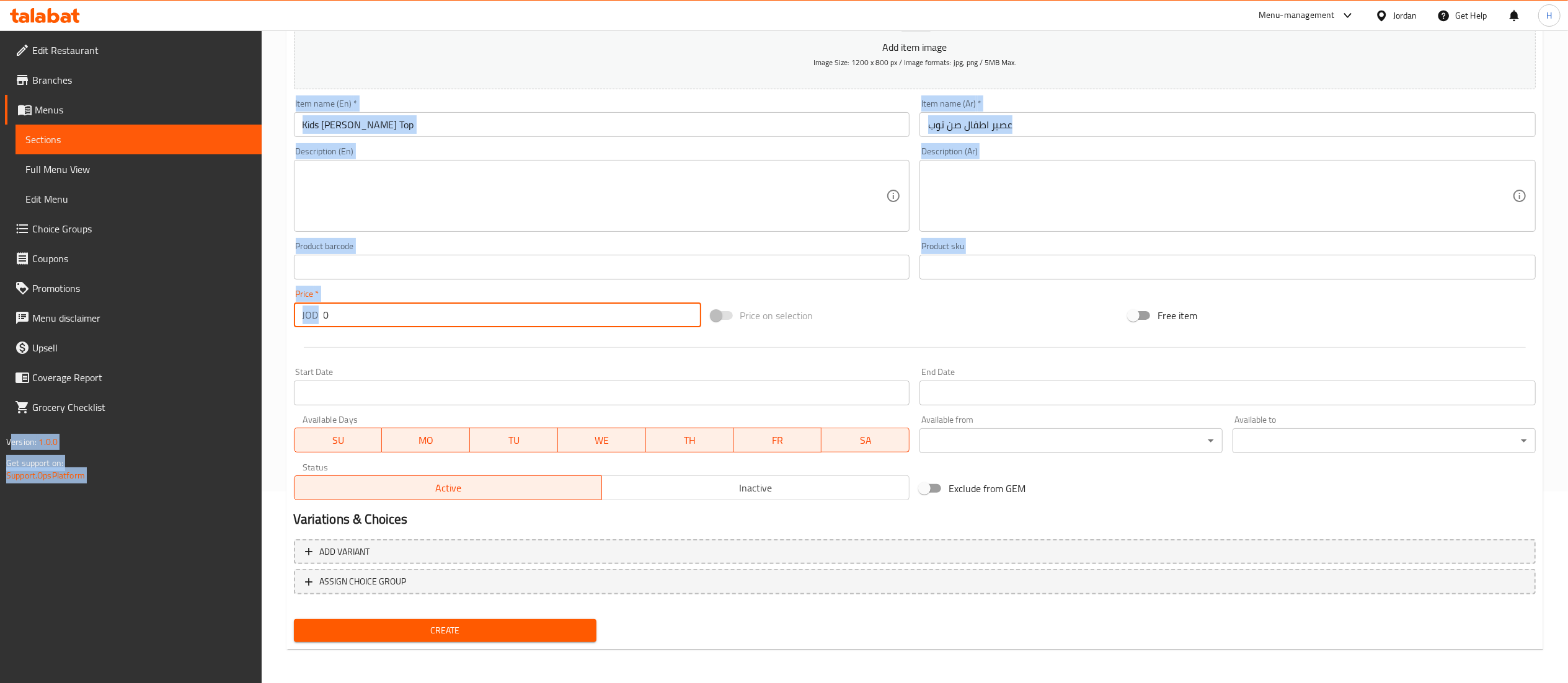
click at [325, 313] on input "0" at bounding box center [512, 315] width 378 height 25
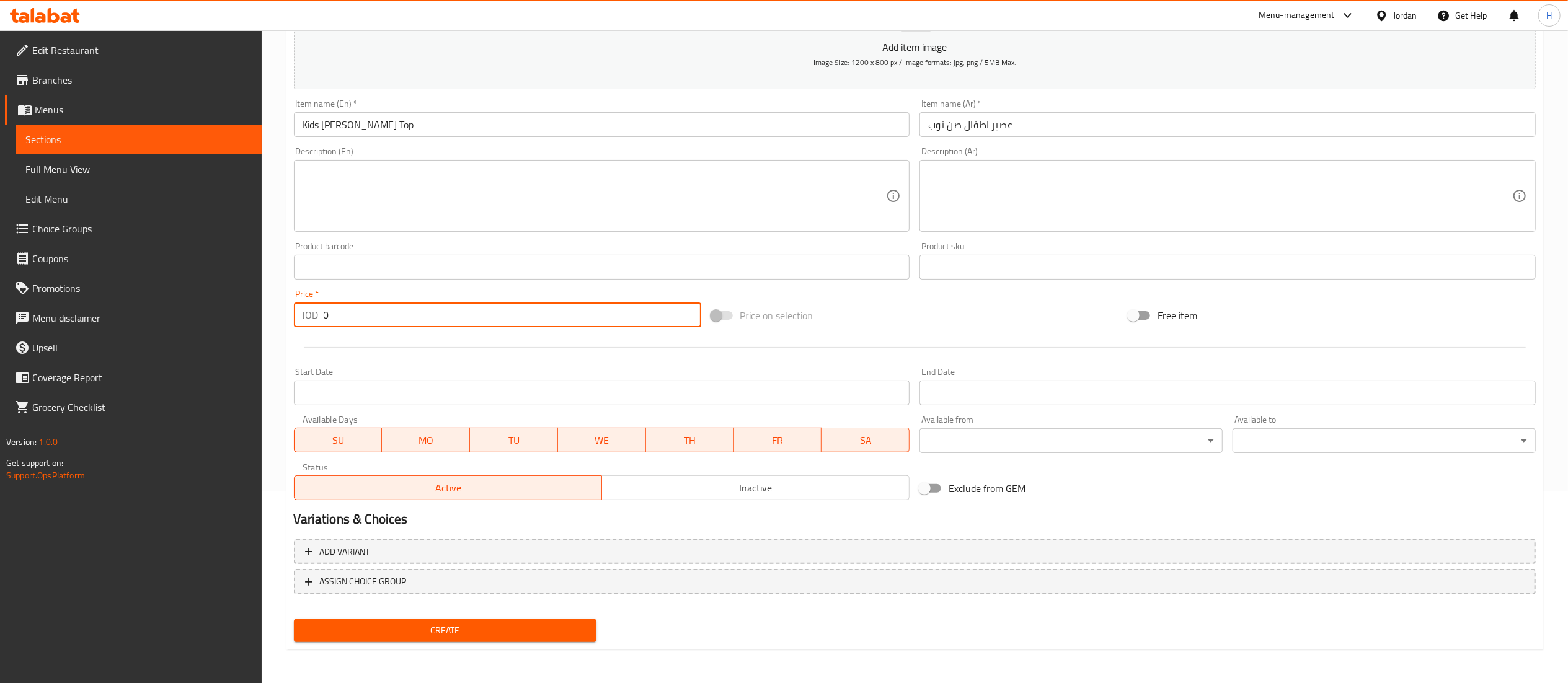
drag, startPoint x: 352, startPoint y: 318, endPoint x: 274, endPoint y: 316, distance: 78.0
click at [274, 316] on div "Home / Restaurants management / Menus / Sections / item / create Beverages sect…" at bounding box center [914, 261] width 1306 height 845
type input "0.35"
click at [437, 622] on span "Create" at bounding box center [445, 630] width 283 height 16
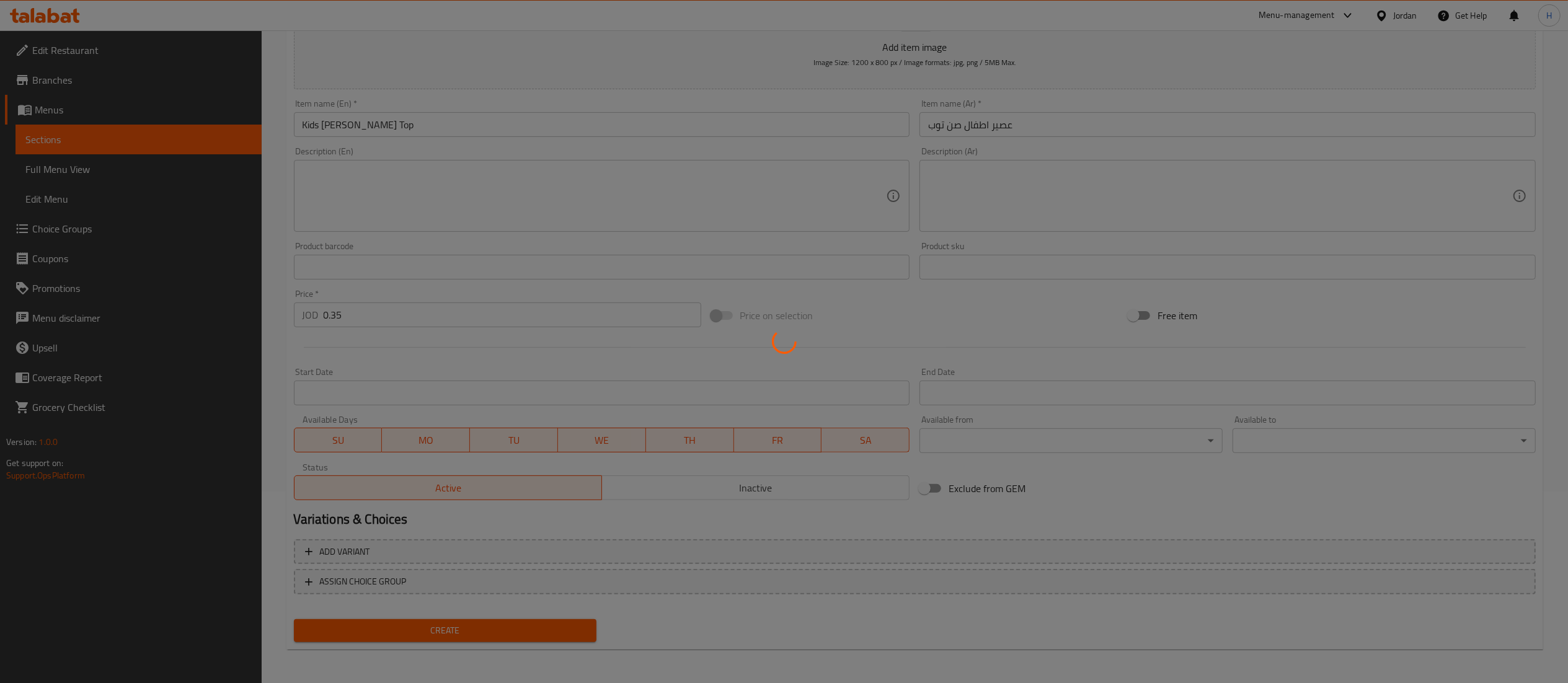
type input "0"
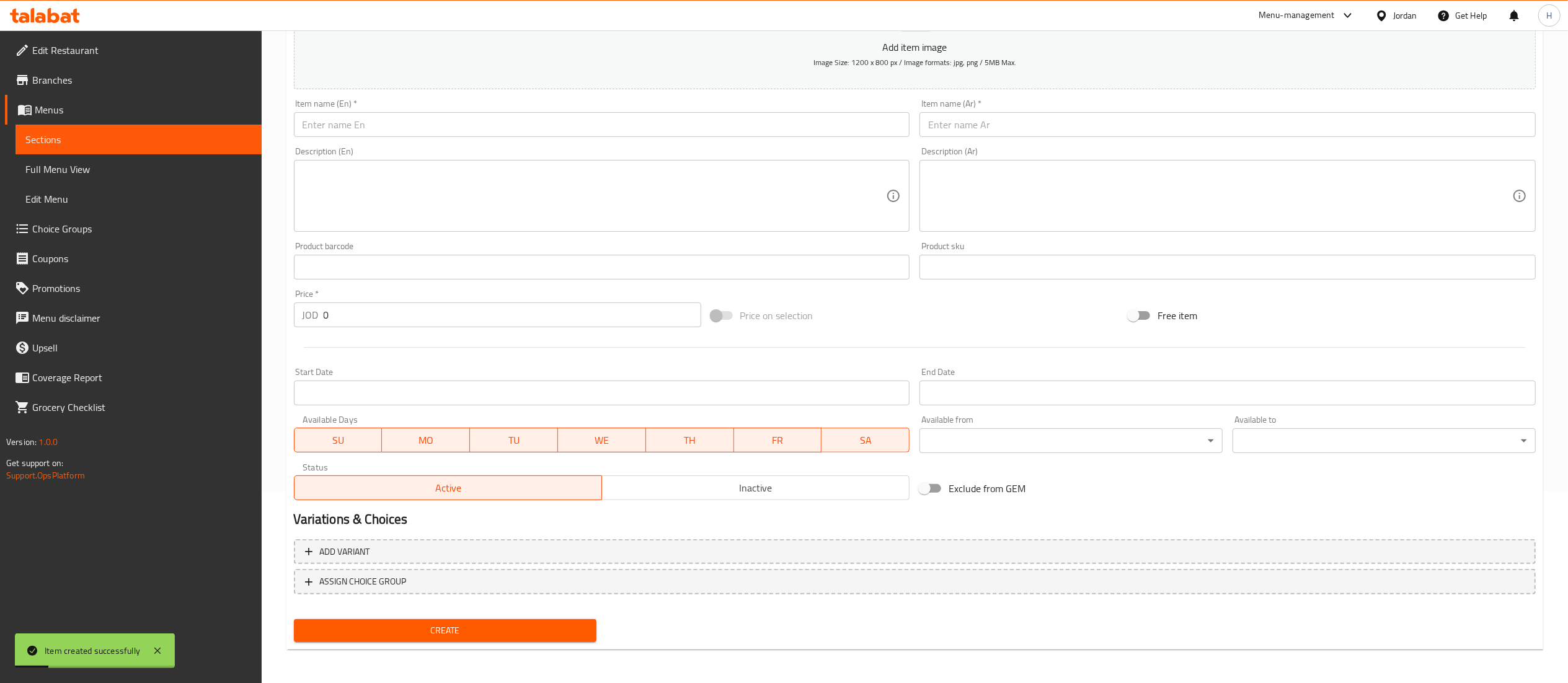
click at [752, 129] on input "text" at bounding box center [602, 124] width 616 height 25
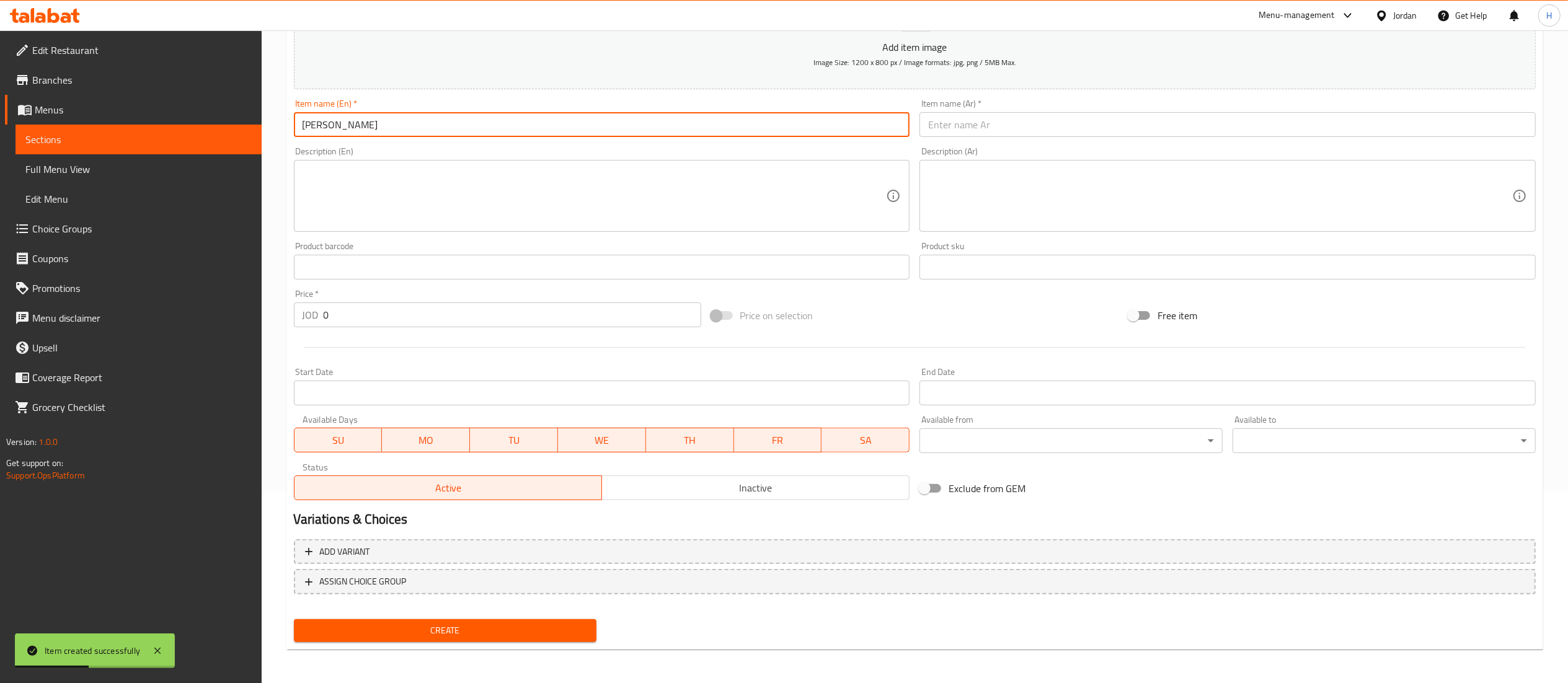
type input "Ayran Shanina"
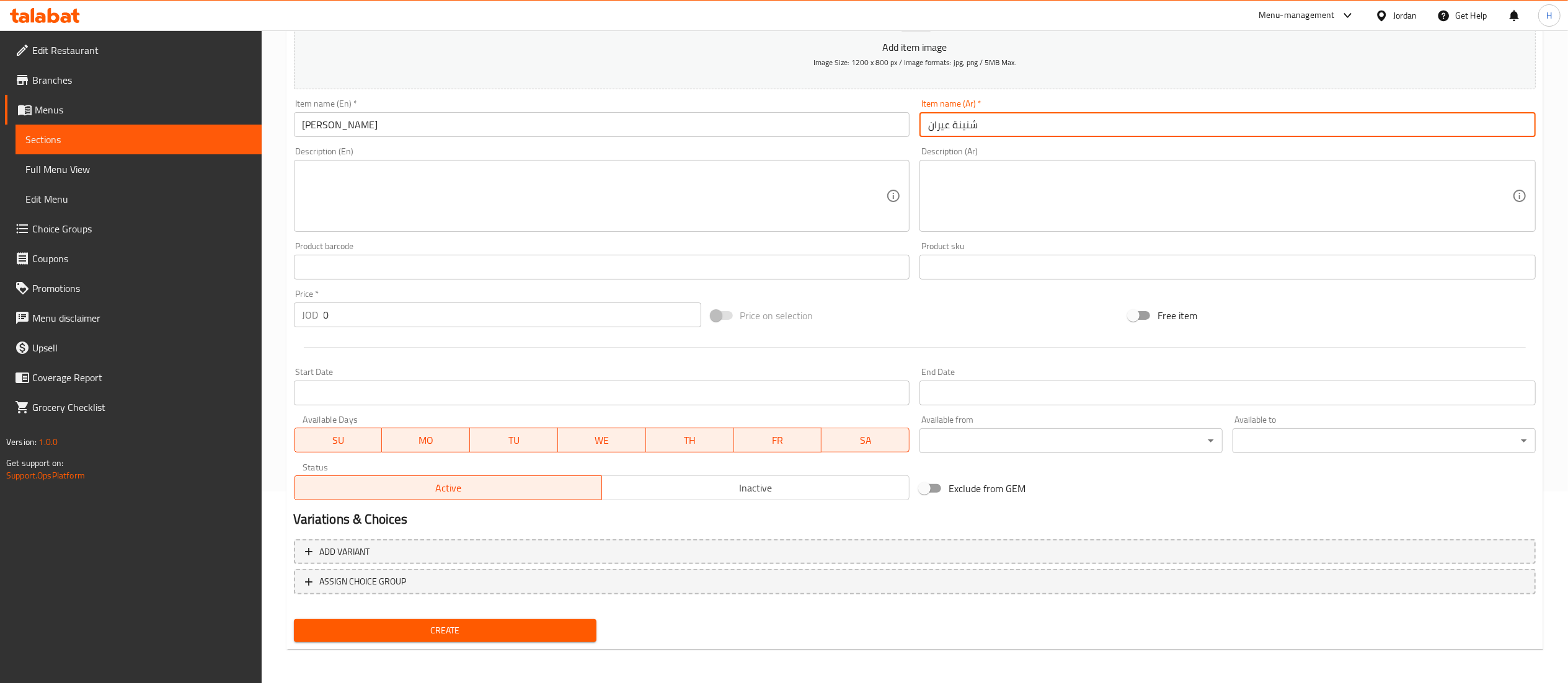
type input "شنينة عيران"
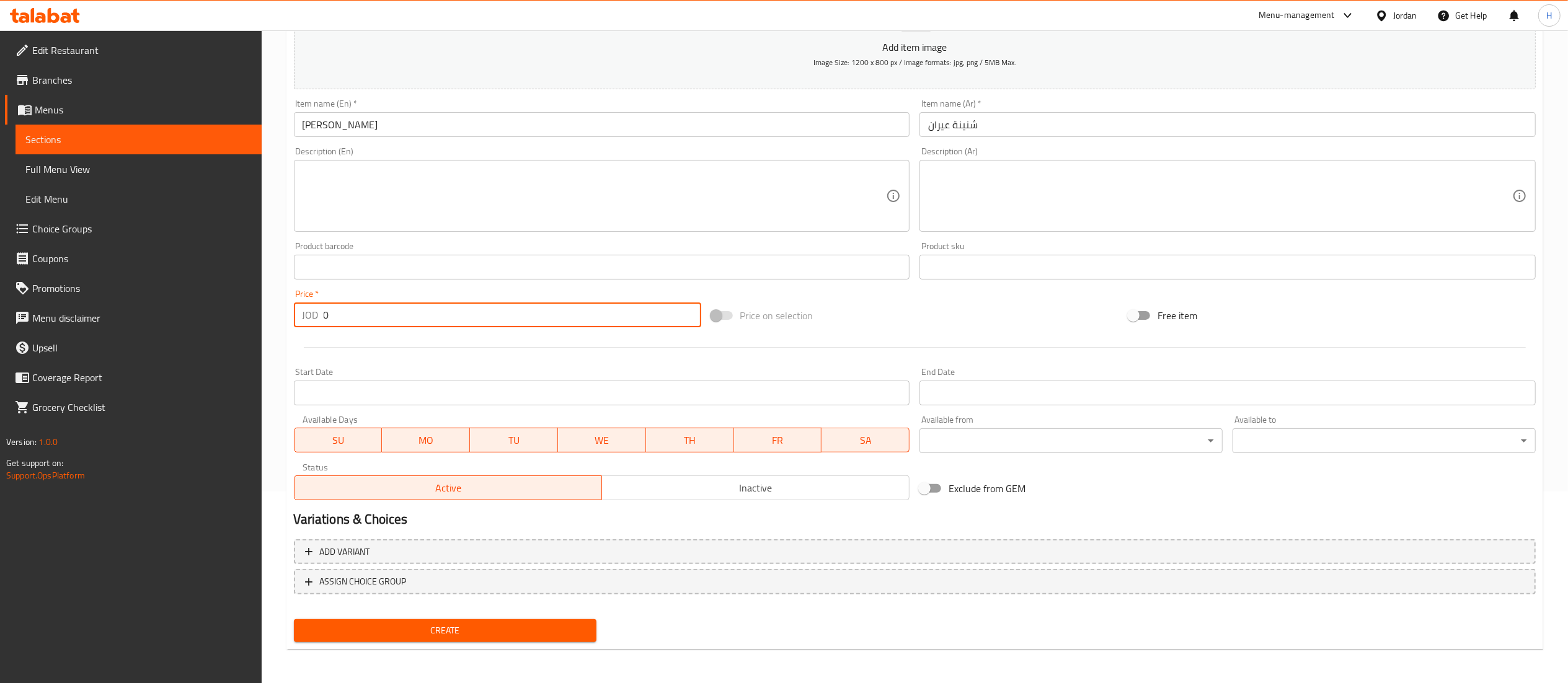
drag, startPoint x: 353, startPoint y: 319, endPoint x: 278, endPoint y: 312, distance: 75.3
click at [278, 312] on div "Home / Restaurants management / Menus / Sections / item / create Beverages sect…" at bounding box center [914, 261] width 1306 height 845
type input "0.75"
click at [379, 625] on span "Create" at bounding box center [445, 630] width 283 height 16
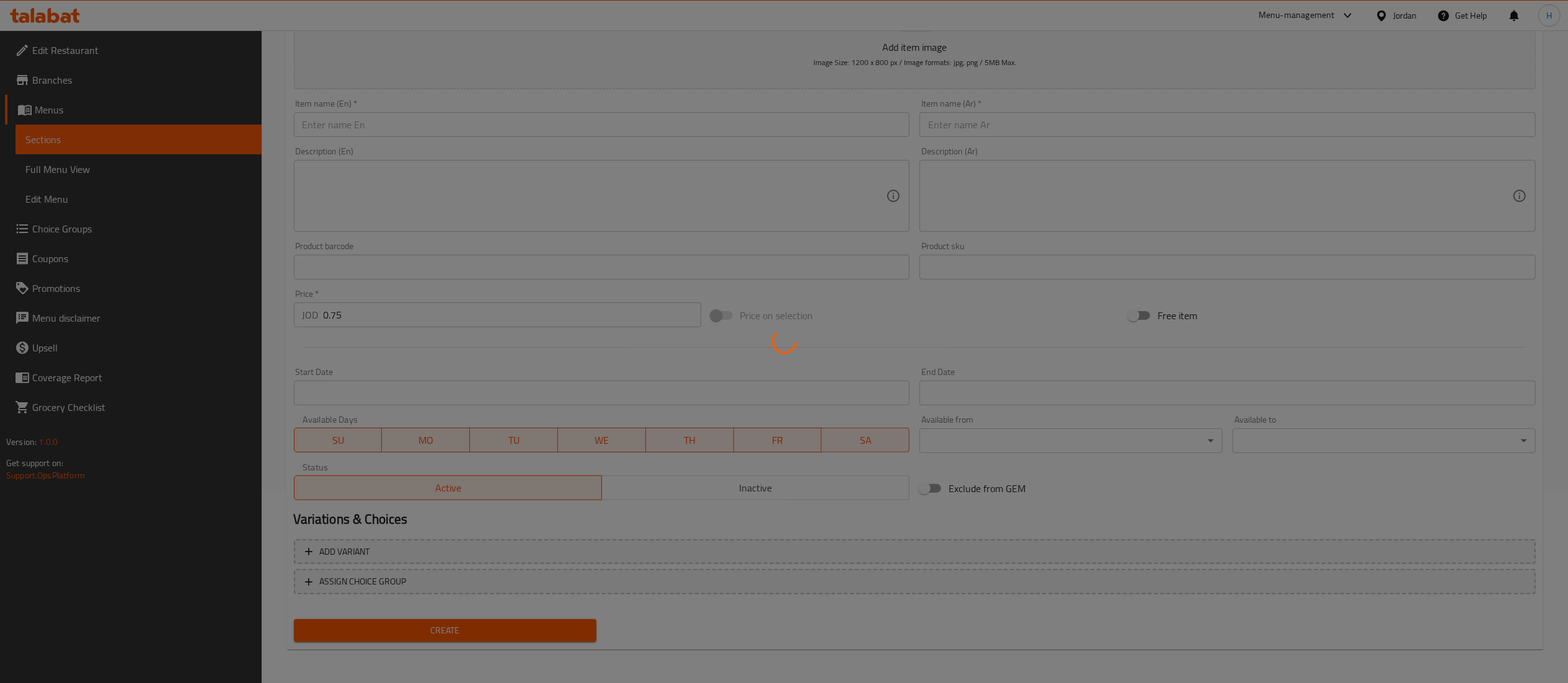
type input "0"
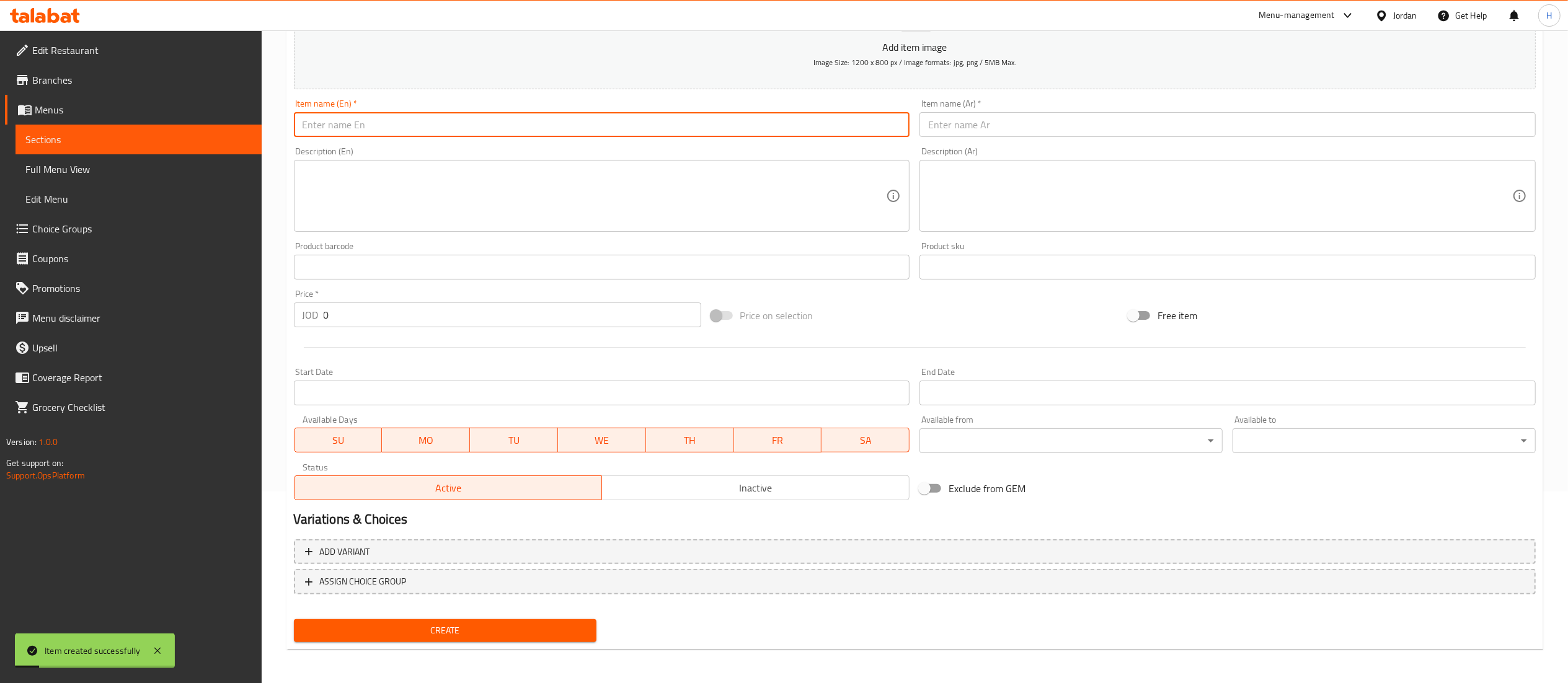
drag, startPoint x: 846, startPoint y: 124, endPoint x: 96, endPoint y: 93, distance: 750.6
click at [96, 93] on div "Edit Restaurant Branches Menus Sections Full Menu View Edit Menu Choice Groups …" at bounding box center [784, 261] width 1568 height 845
type input "Red Bull"
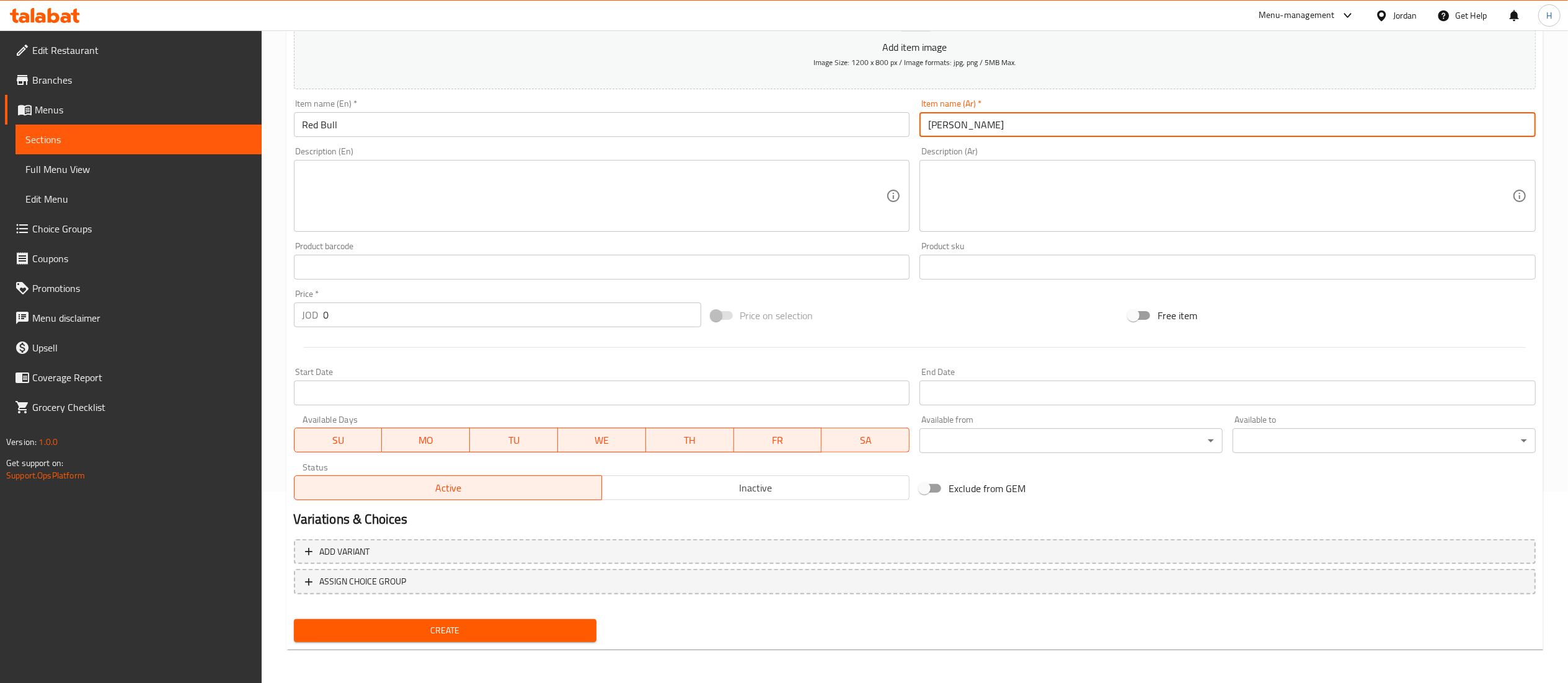
type input "ريد بول"
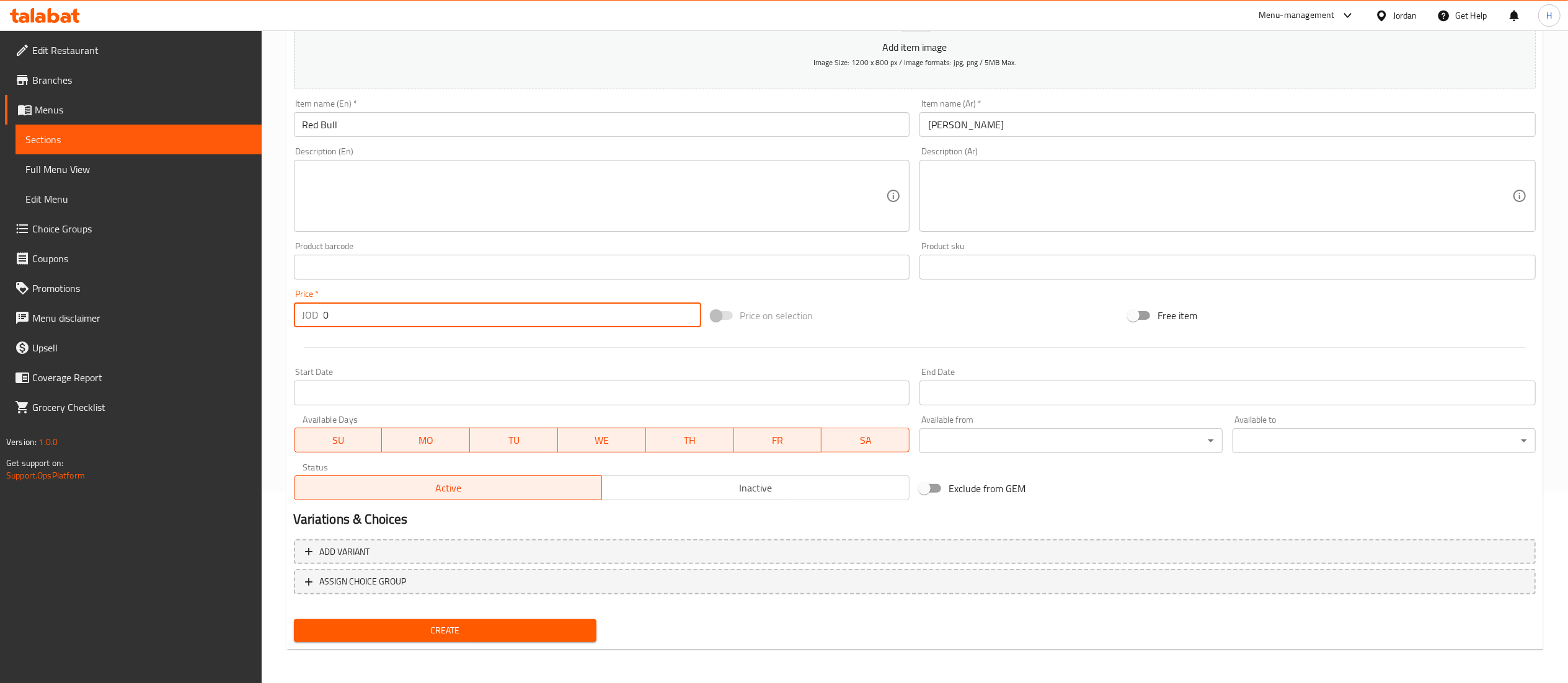
drag, startPoint x: 360, startPoint y: 317, endPoint x: 236, endPoint y: 322, distance: 124.1
click at [236, 322] on div "Edit Restaurant Branches Menus Sections Full Menu View Edit Menu Choice Groups …" at bounding box center [784, 261] width 1568 height 845
type input "3.25"
click at [392, 632] on span "Create" at bounding box center [445, 630] width 283 height 16
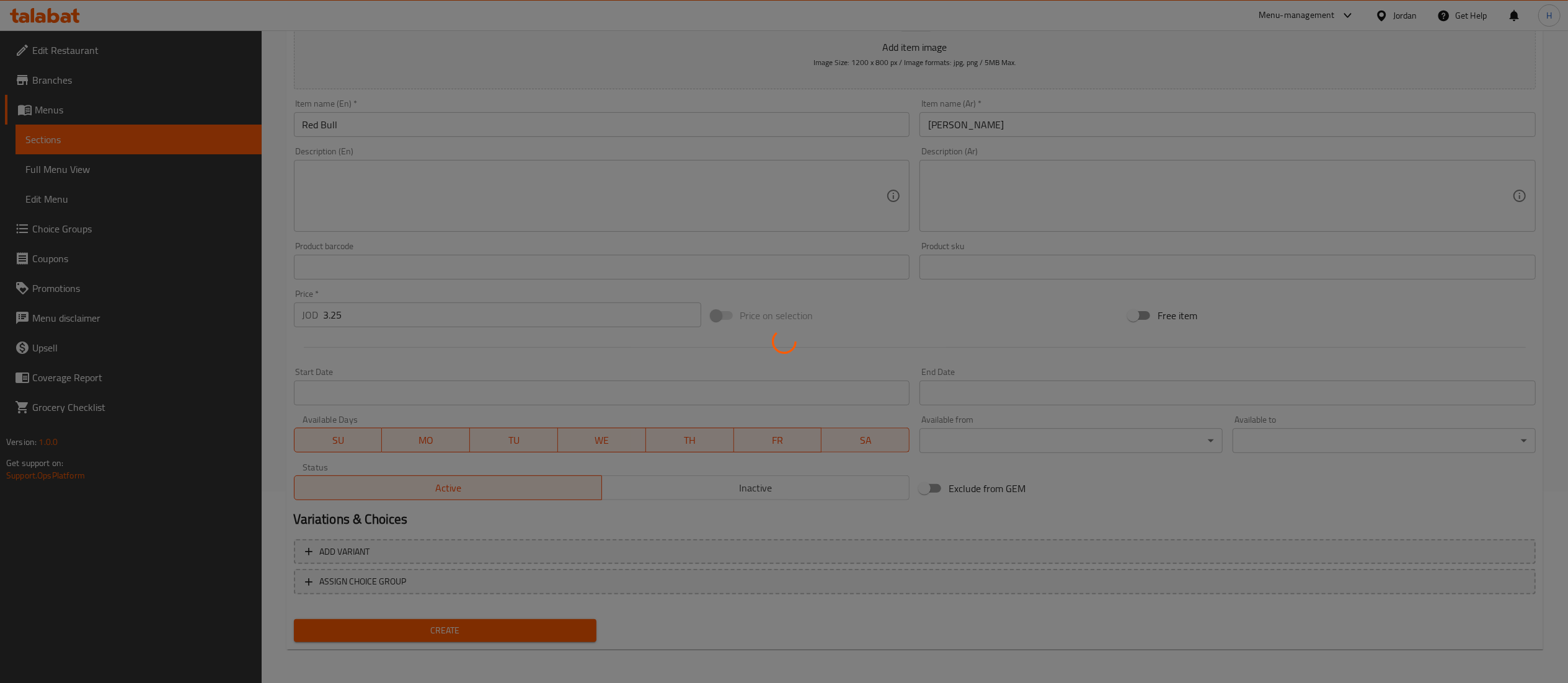
type input "0"
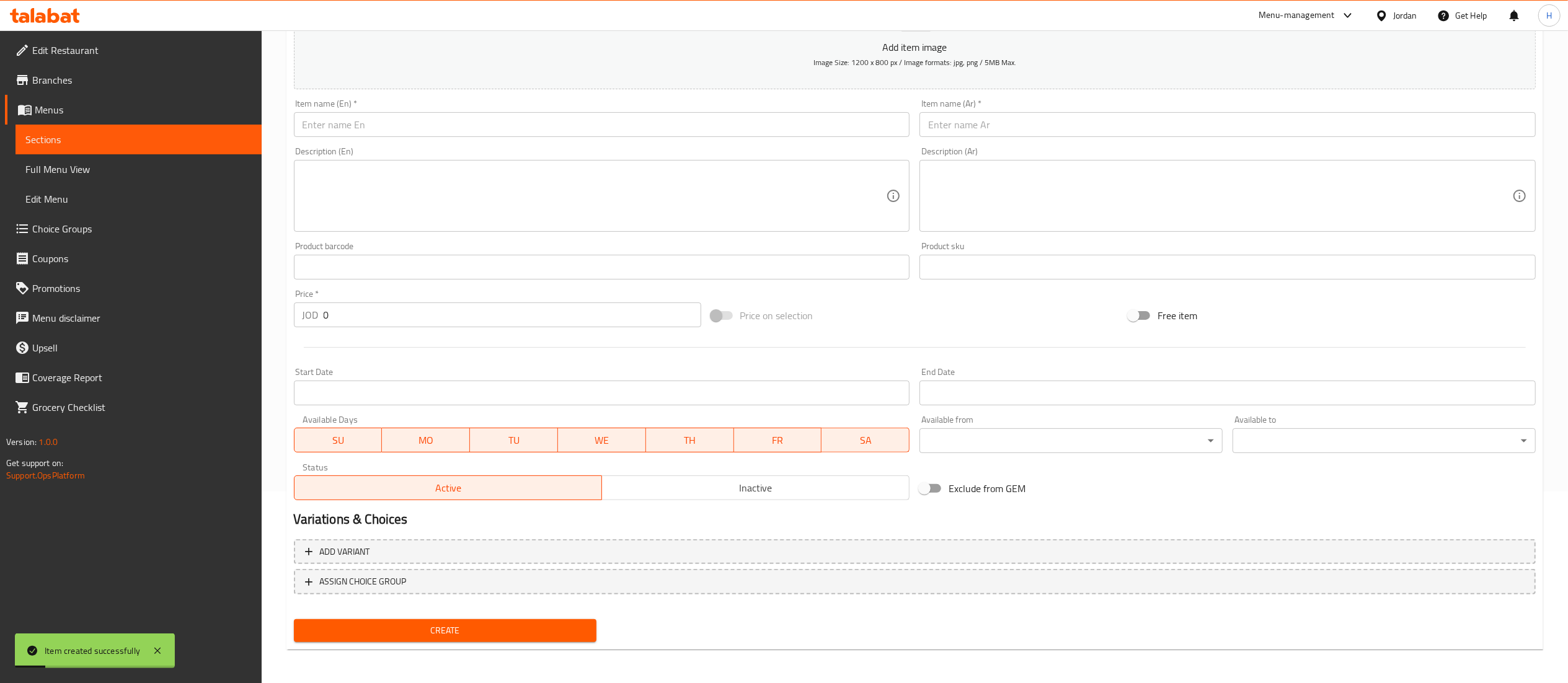
click at [521, 124] on input "text" at bounding box center [602, 124] width 616 height 25
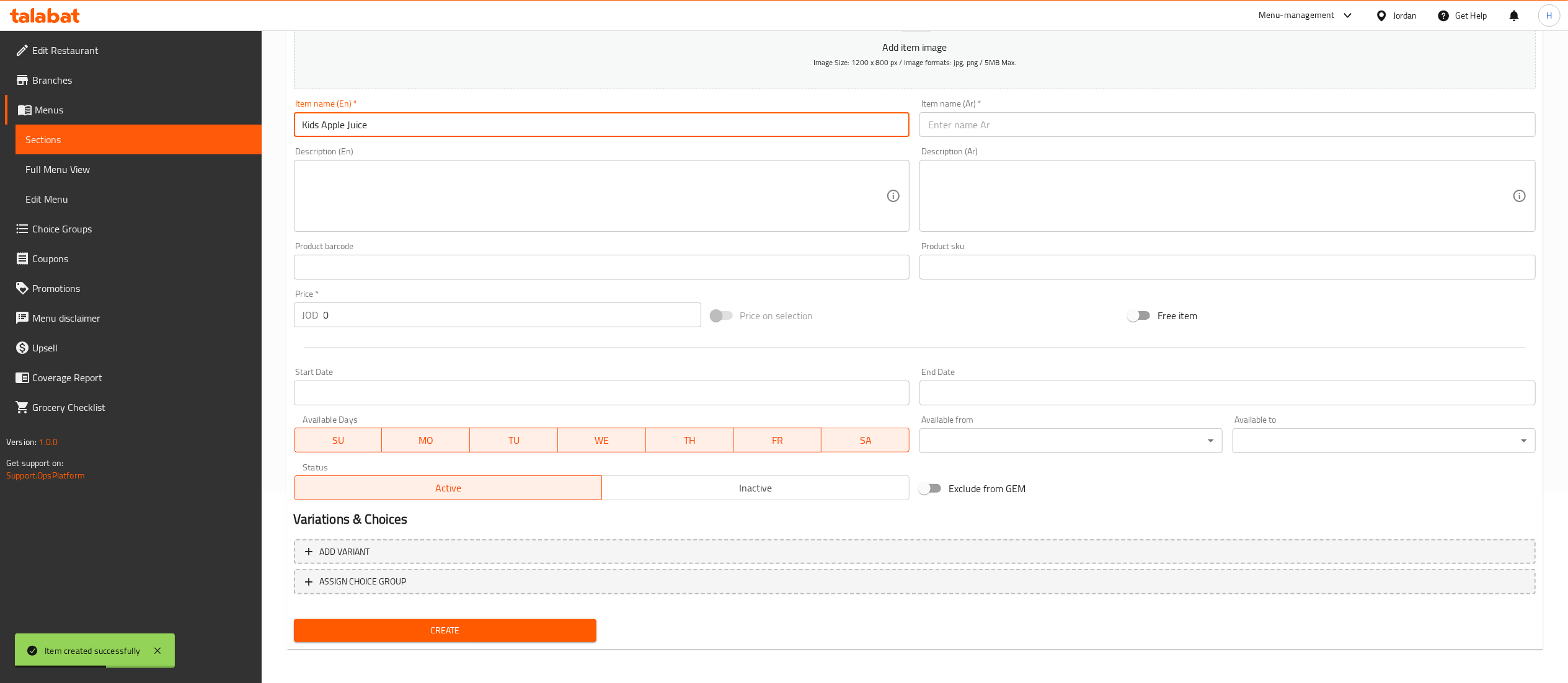
type input "Kids Apple Juice"
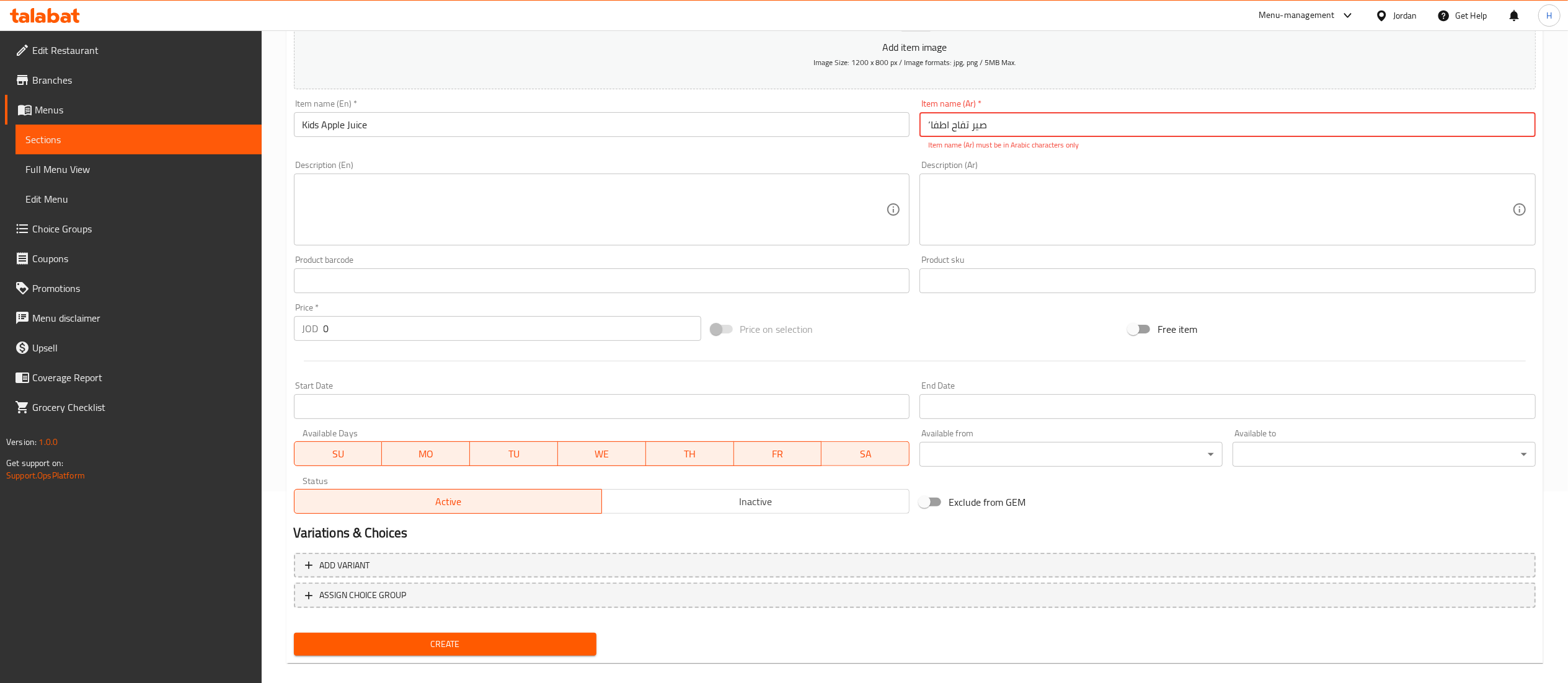
drag, startPoint x: 932, startPoint y: 126, endPoint x: 935, endPoint y: 132, distance: 6.7
click at [933, 131] on input "‘صير تفاح اطفا" at bounding box center [1227, 124] width 616 height 25
click at [1034, 121] on input "‘صير تفاح اطفا" at bounding box center [1227, 124] width 616 height 25
type input "‘صير تفاح اطف"
click at [921, 131] on input "‘صير تفاح اطف" at bounding box center [1227, 124] width 616 height 25
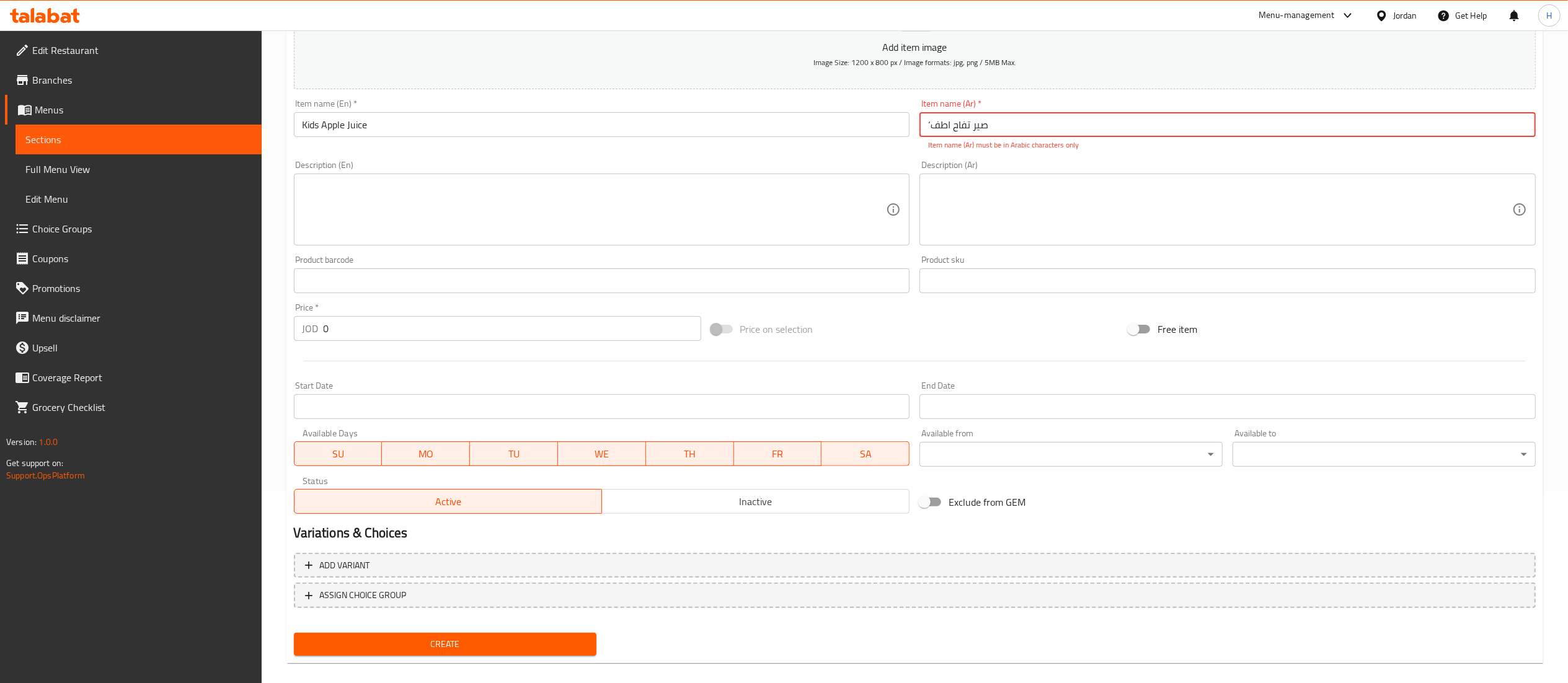
drag, startPoint x: 1045, startPoint y: 126, endPoint x: 399, endPoint y: 104, distance: 646.4
click at [399, 104] on div "Add item image Image Size: 1200 x 800 px / Image formats: jpg, png / 5MB Max. I…" at bounding box center [914, 244] width 1252 height 548
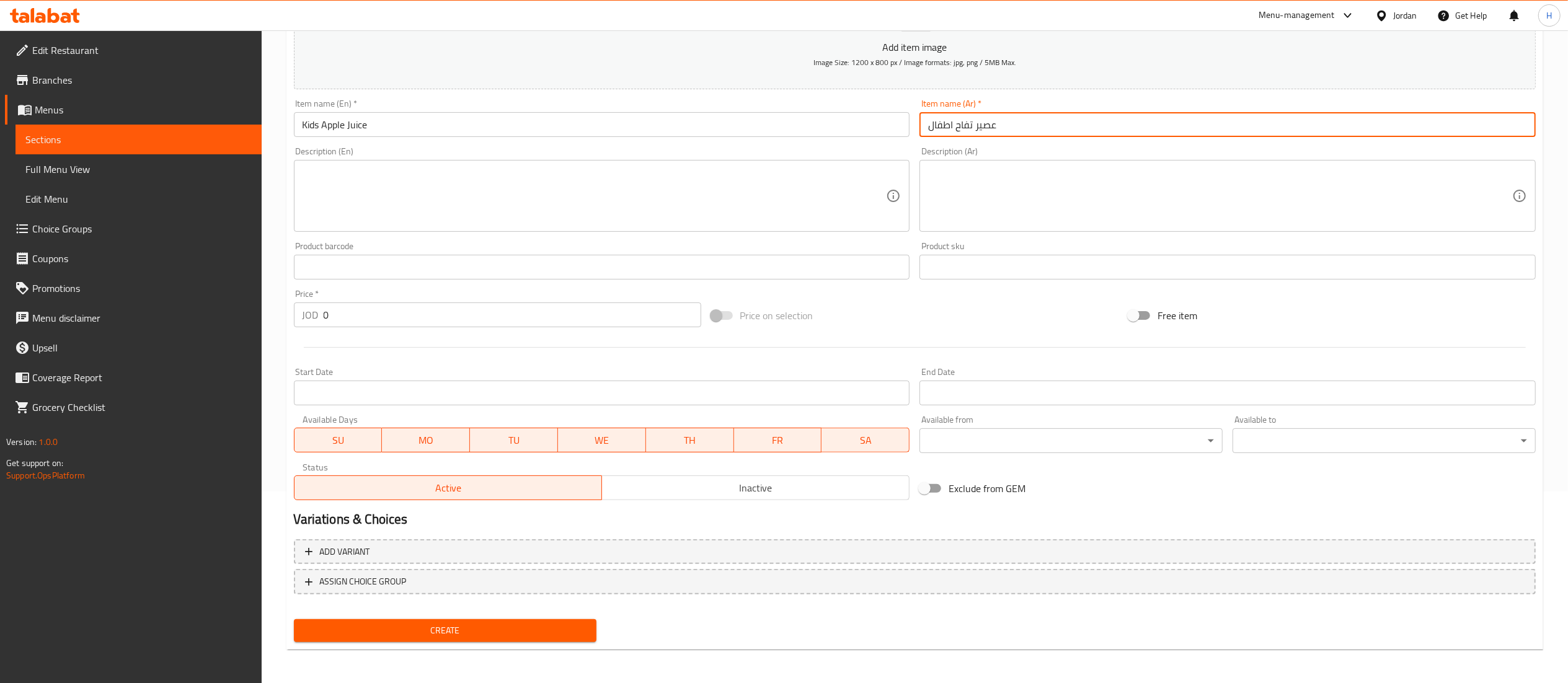
type input "عصير تفاح اطفال"
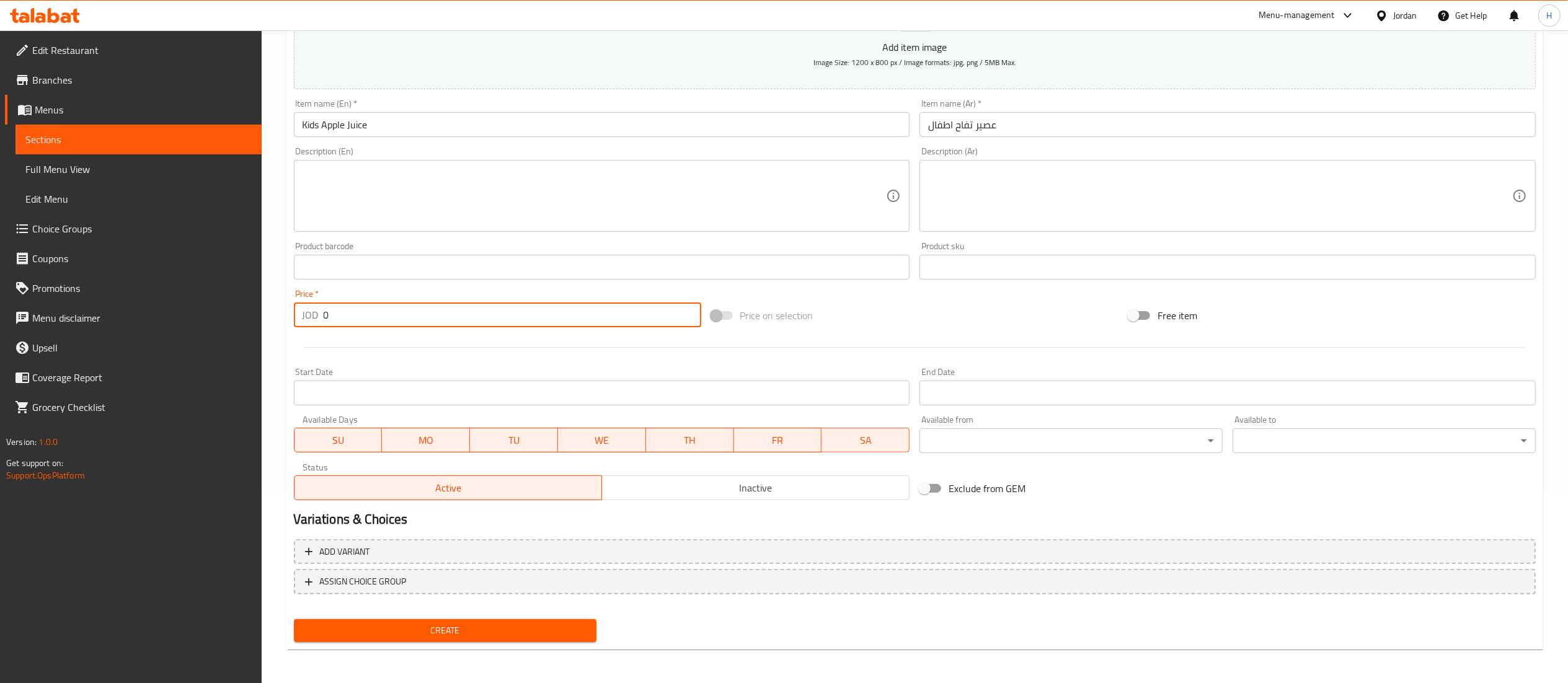
drag, startPoint x: 367, startPoint y: 316, endPoint x: 281, endPoint y: 304, distance: 86.8
click at [283, 306] on div "Home / Restaurants management / Menus / Sections / item / create Beverages sect…" at bounding box center [914, 261] width 1306 height 845
type input "1.25"
click at [448, 633] on span "Create" at bounding box center [445, 630] width 283 height 16
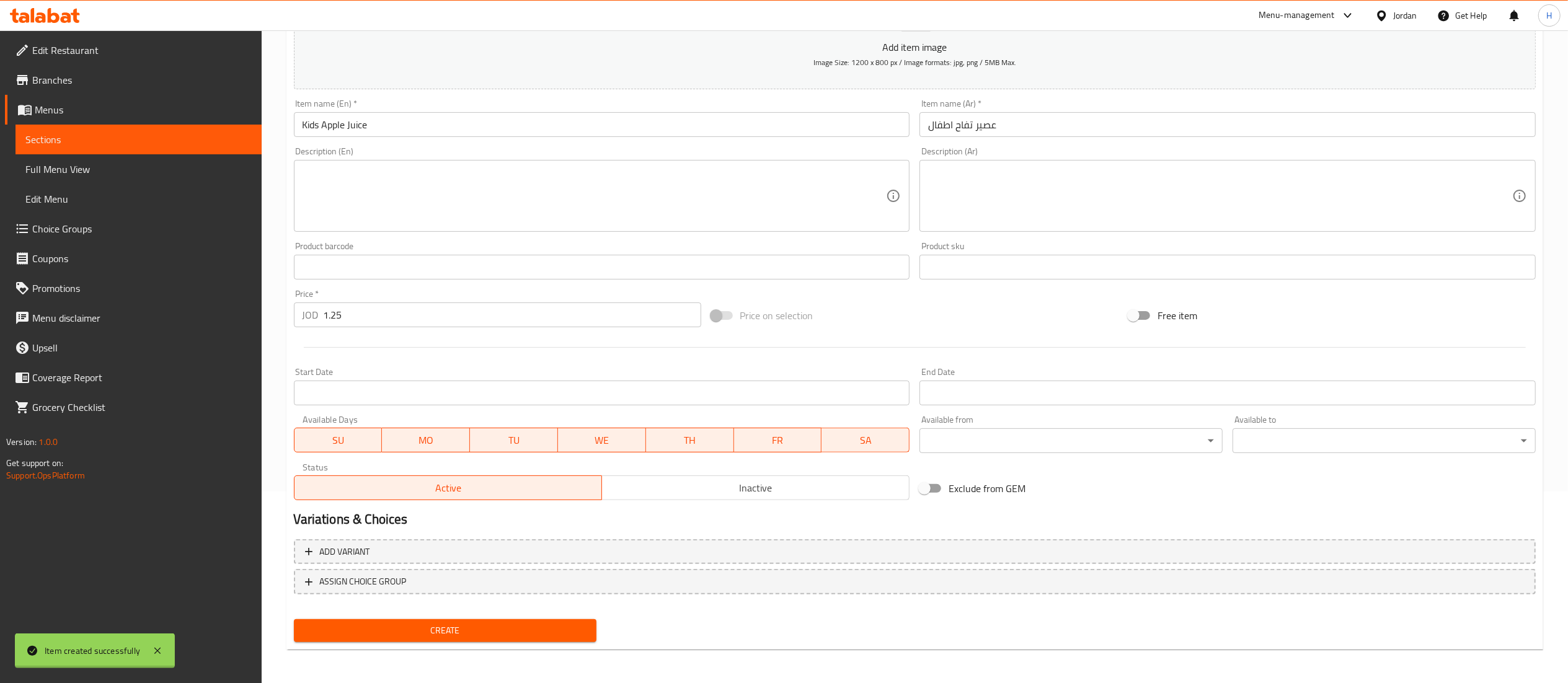
type input "0"
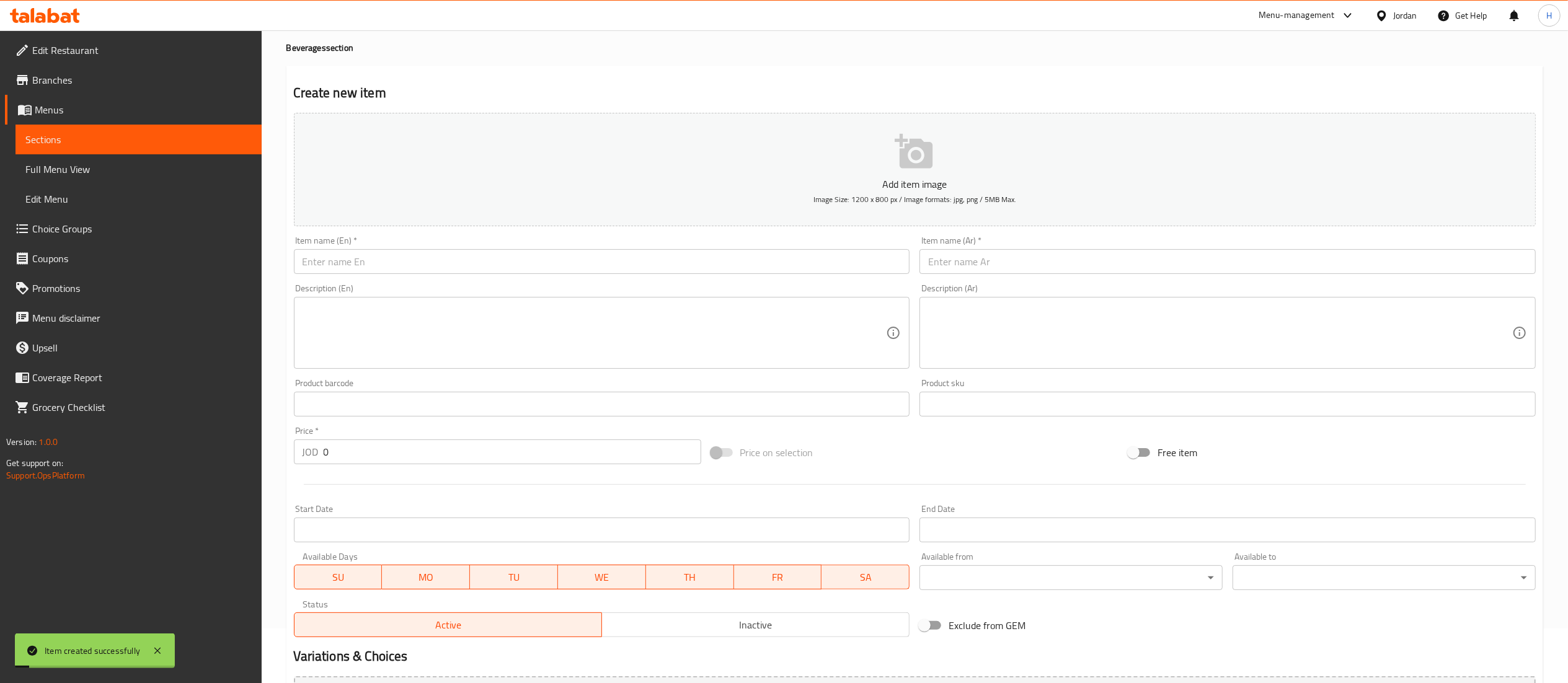
scroll to position [0, 0]
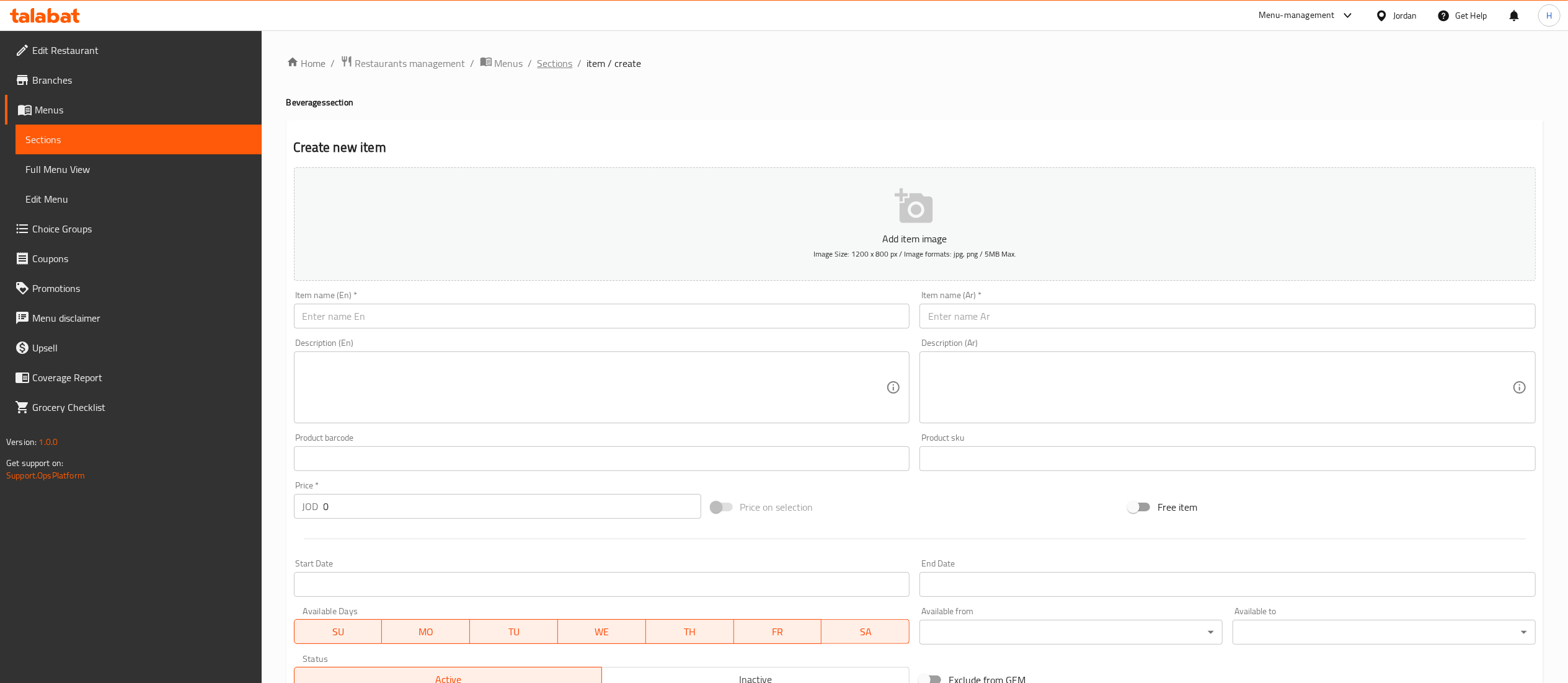
click at [564, 71] on span "Sections" at bounding box center [555, 64] width 35 height 15
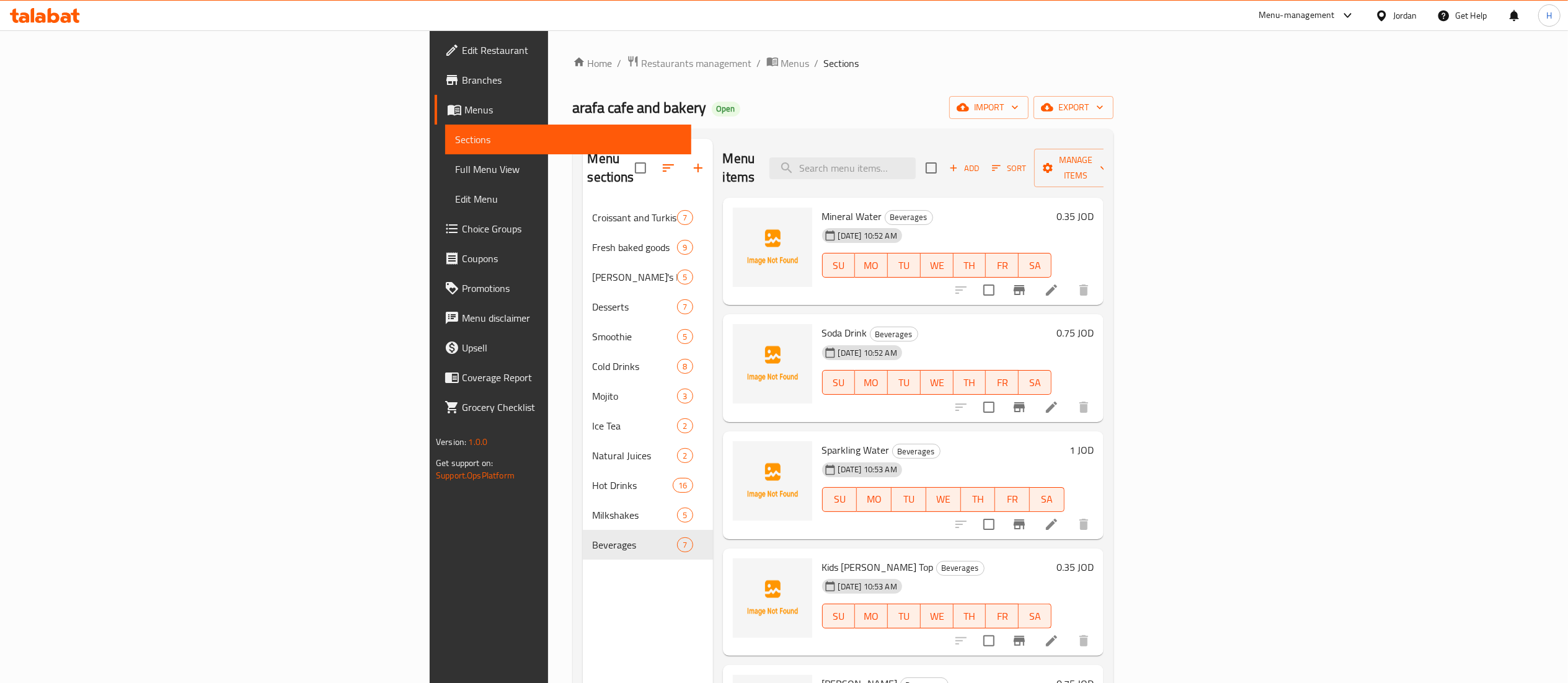
click at [822, 207] on span "Mineral Water" at bounding box center [852, 216] width 60 height 19
drag, startPoint x: 720, startPoint y: 197, endPoint x: 722, endPoint y: 205, distance: 8.2
click at [822, 207] on span "Mineral Water" at bounding box center [852, 216] width 60 height 19
copy h6 "Mineral Water"
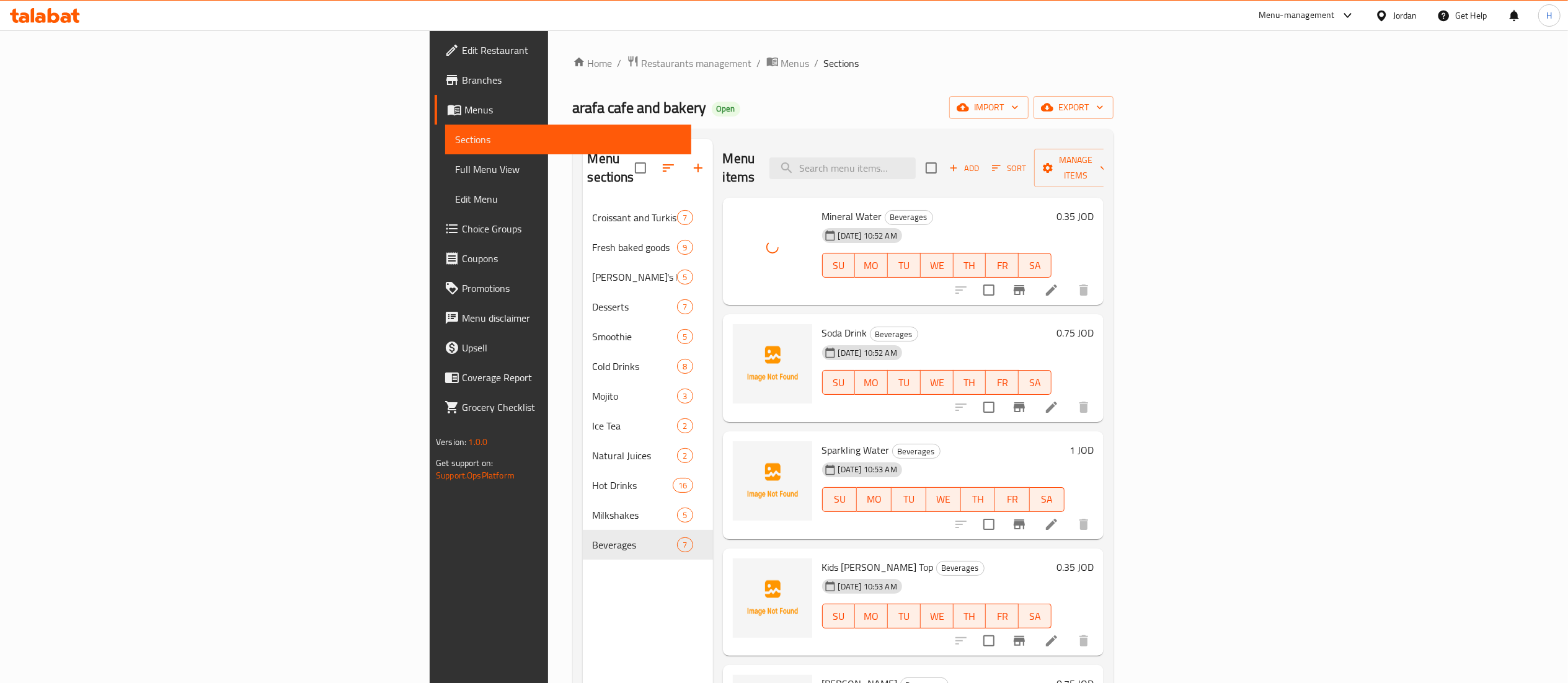
click at [817, 340] on div "01-09-2025 10:52 AM" at bounding box center [847, 352] width 60 height 25
click at [822, 324] on span "Soda Drink" at bounding box center [844, 333] width 46 height 19
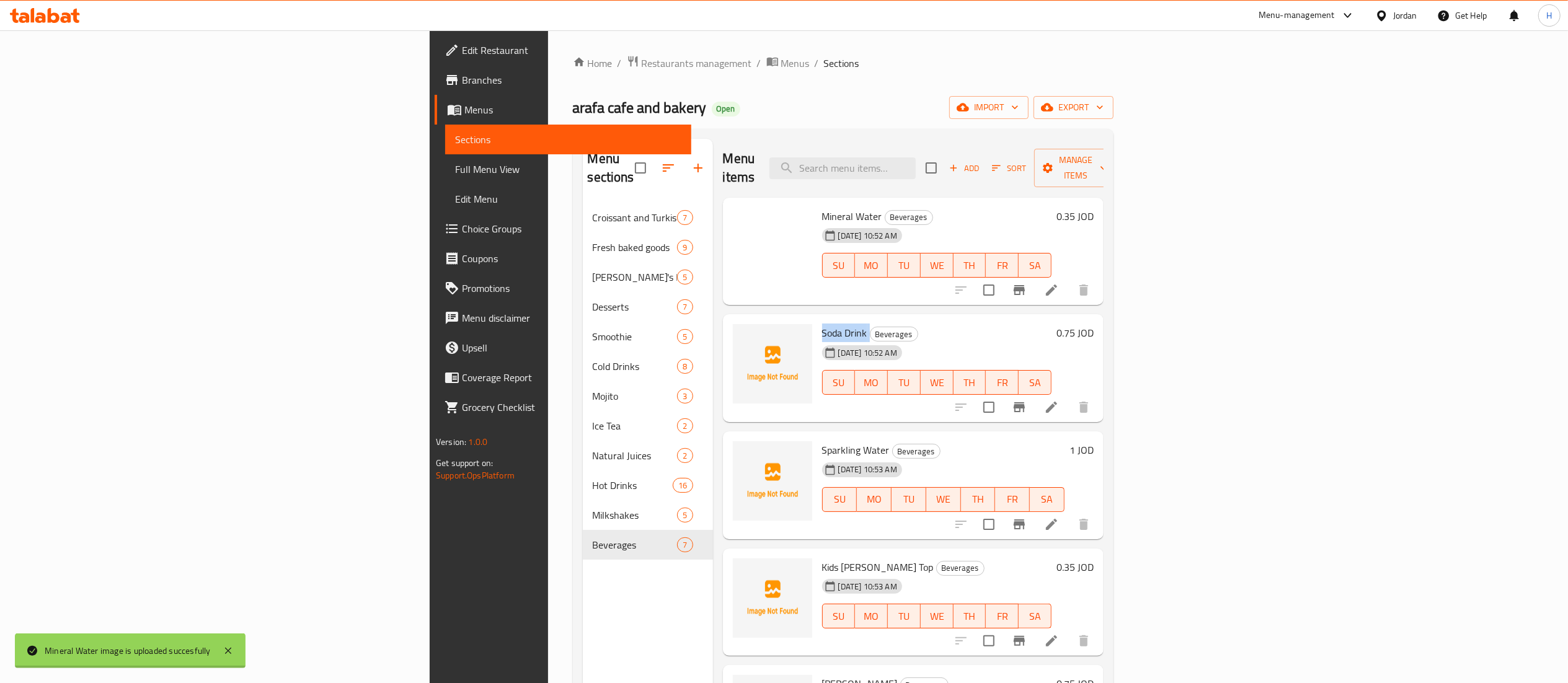
copy h6 "Soda Drink"
click at [822, 440] on span "Sparkling Water" at bounding box center [855, 449] width 67 height 19
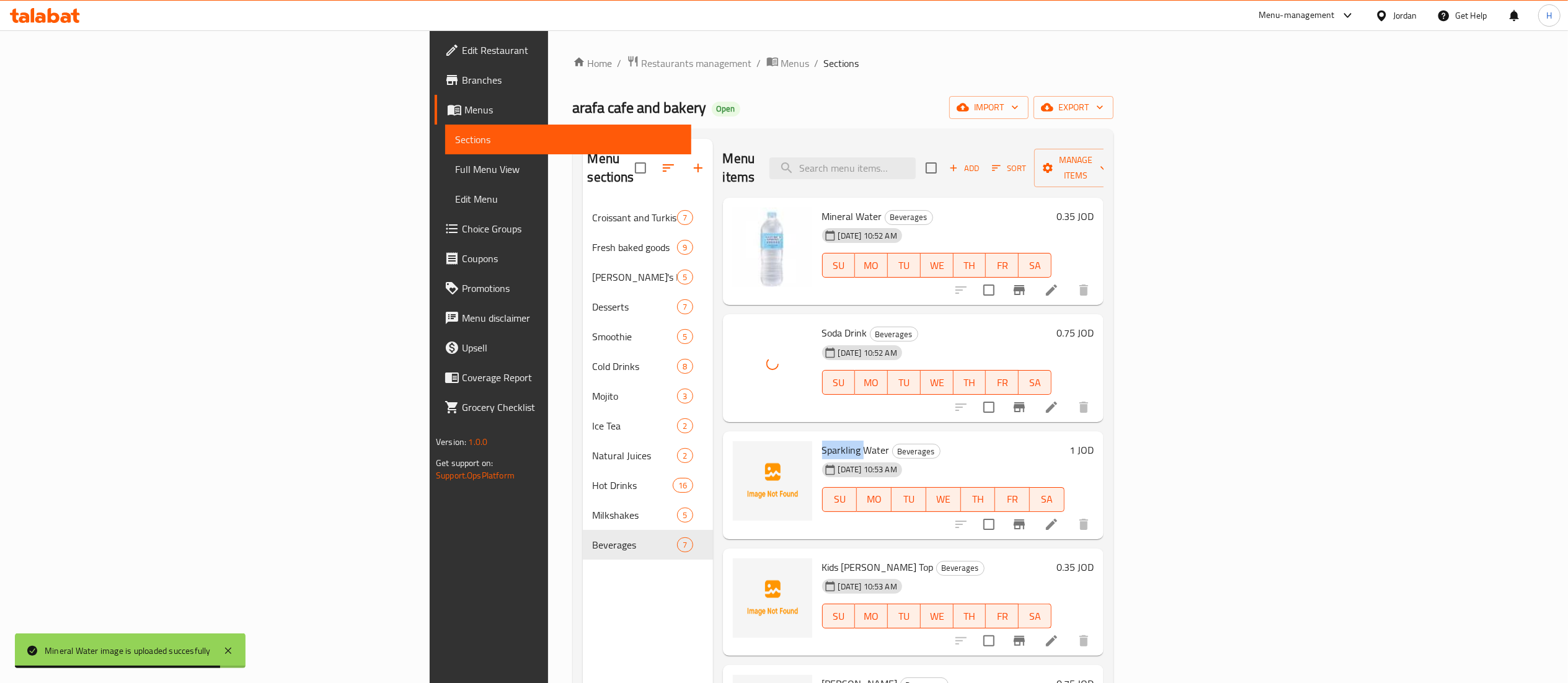
click at [822, 440] on span "Sparkling Water" at bounding box center [855, 449] width 67 height 19
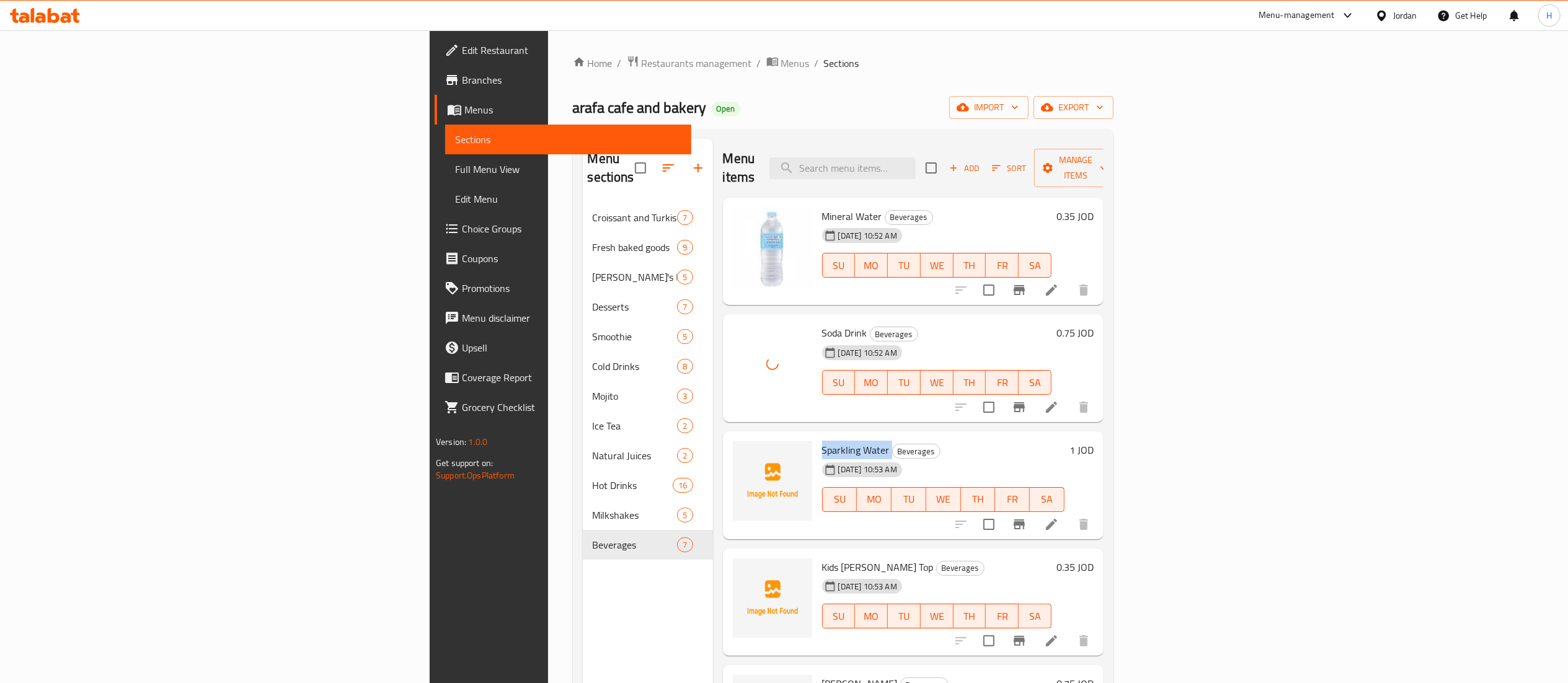
click at [822, 440] on span "Sparkling Water" at bounding box center [855, 449] width 67 height 19
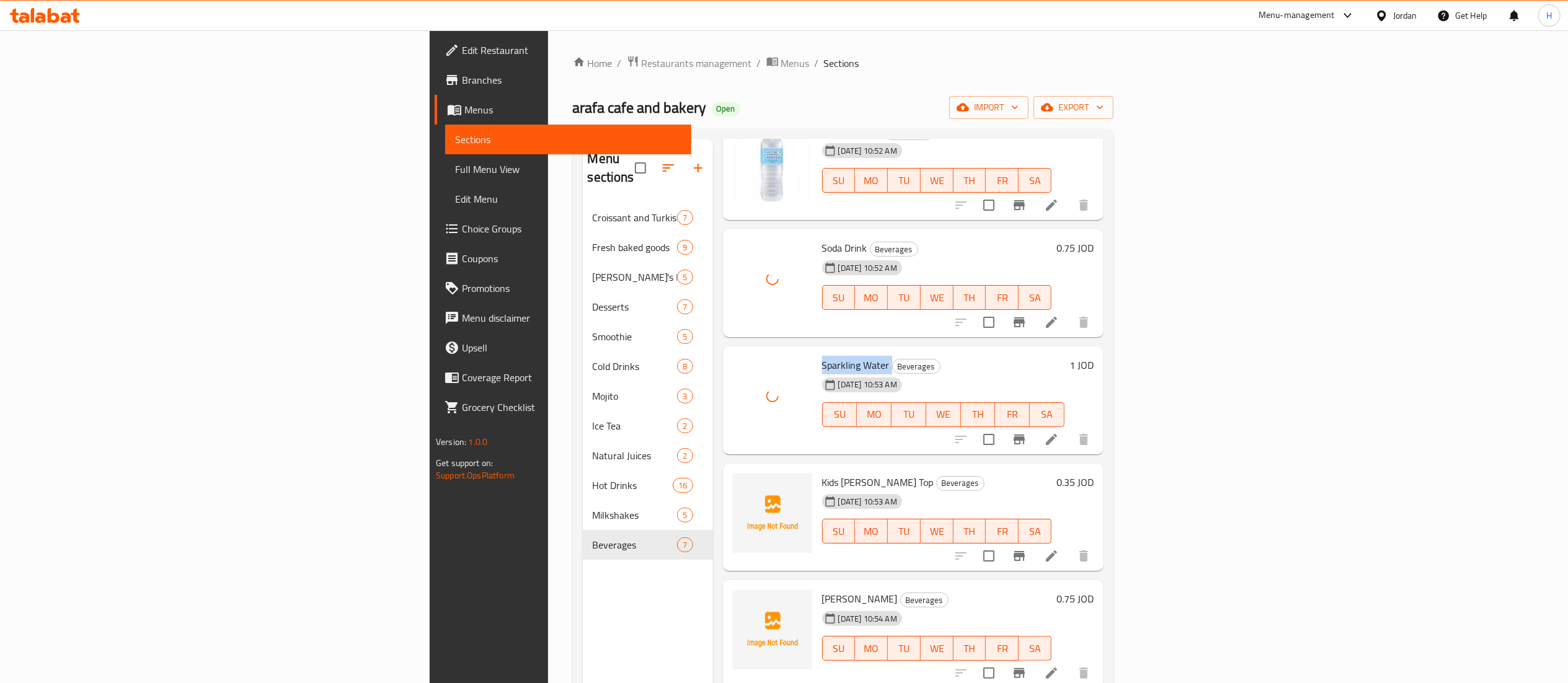
scroll to position [124, 0]
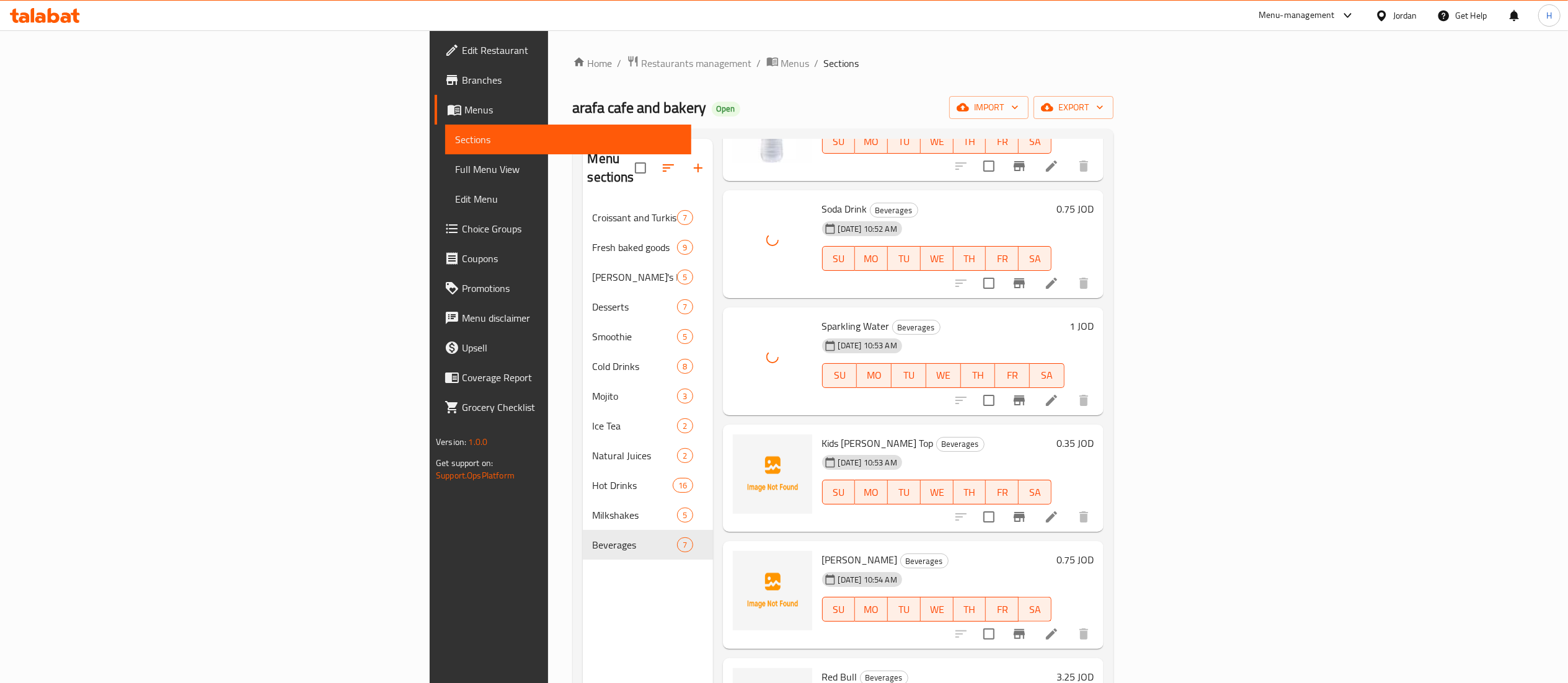
click at [822, 433] on span "Kids Juice Sun Top" at bounding box center [877, 442] width 111 height 19
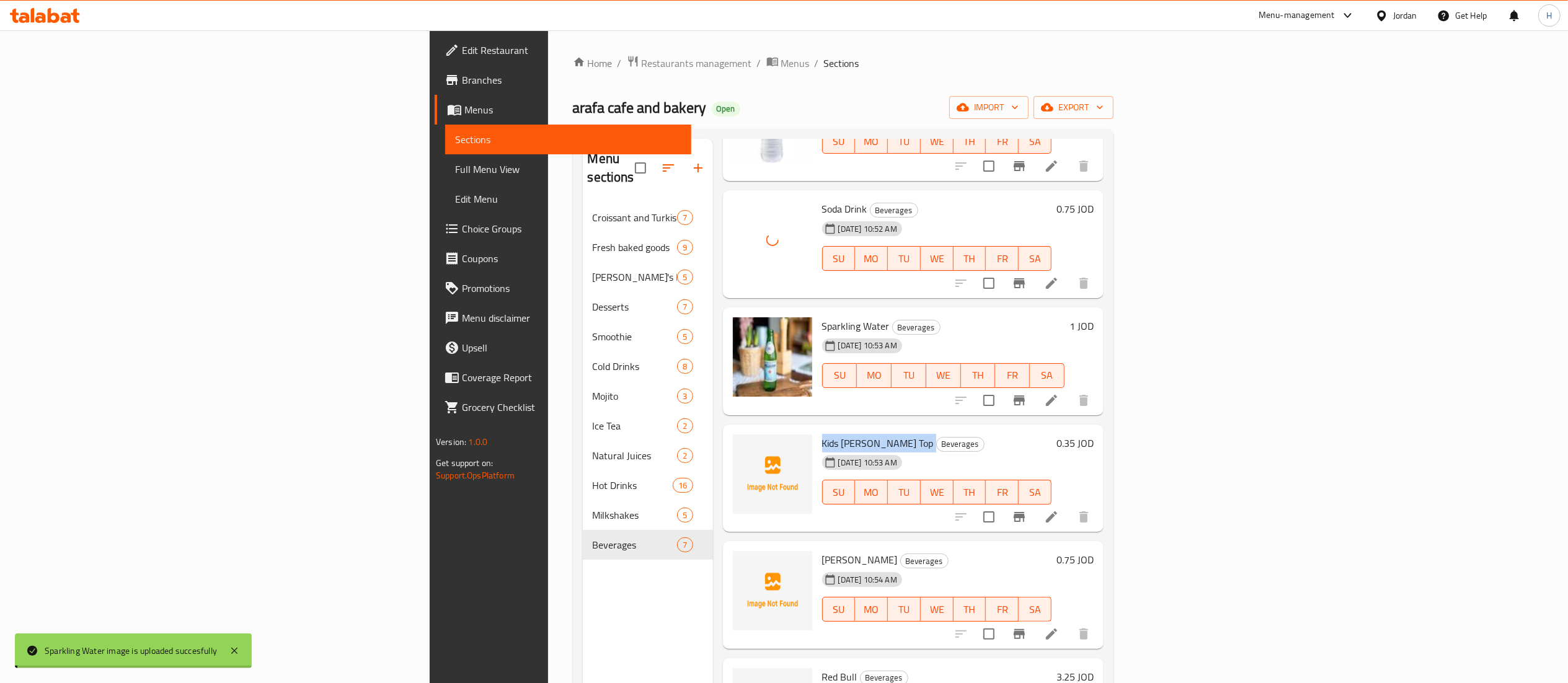
click at [822, 433] on span "Kids Juice Sun Top" at bounding box center [877, 442] width 111 height 19
copy h6 "Kids Juice Sun Top"
click at [822, 550] on span "Ayran Shanina" at bounding box center [859, 559] width 76 height 19
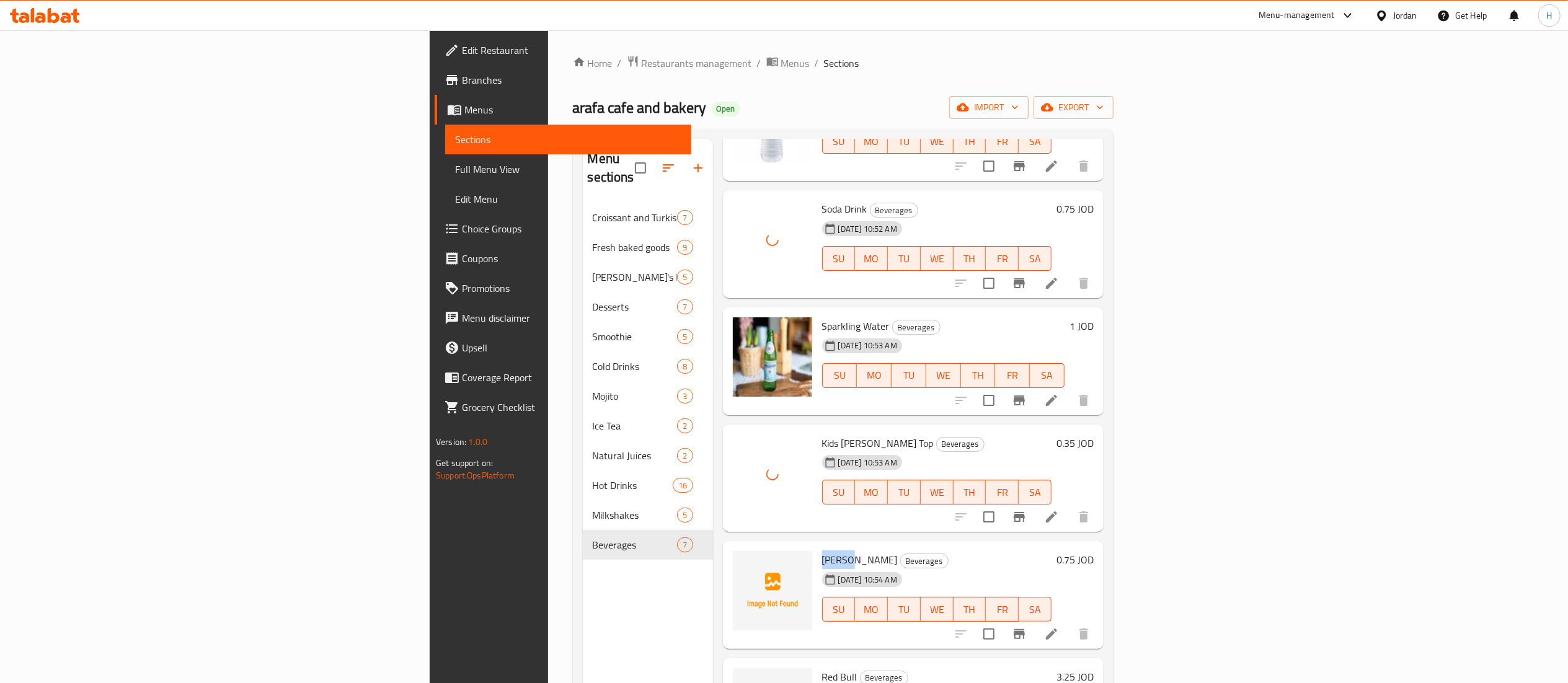
click at [822, 550] on span "Ayran Shanina" at bounding box center [859, 559] width 76 height 19
copy h6 "Ayran Shanina"
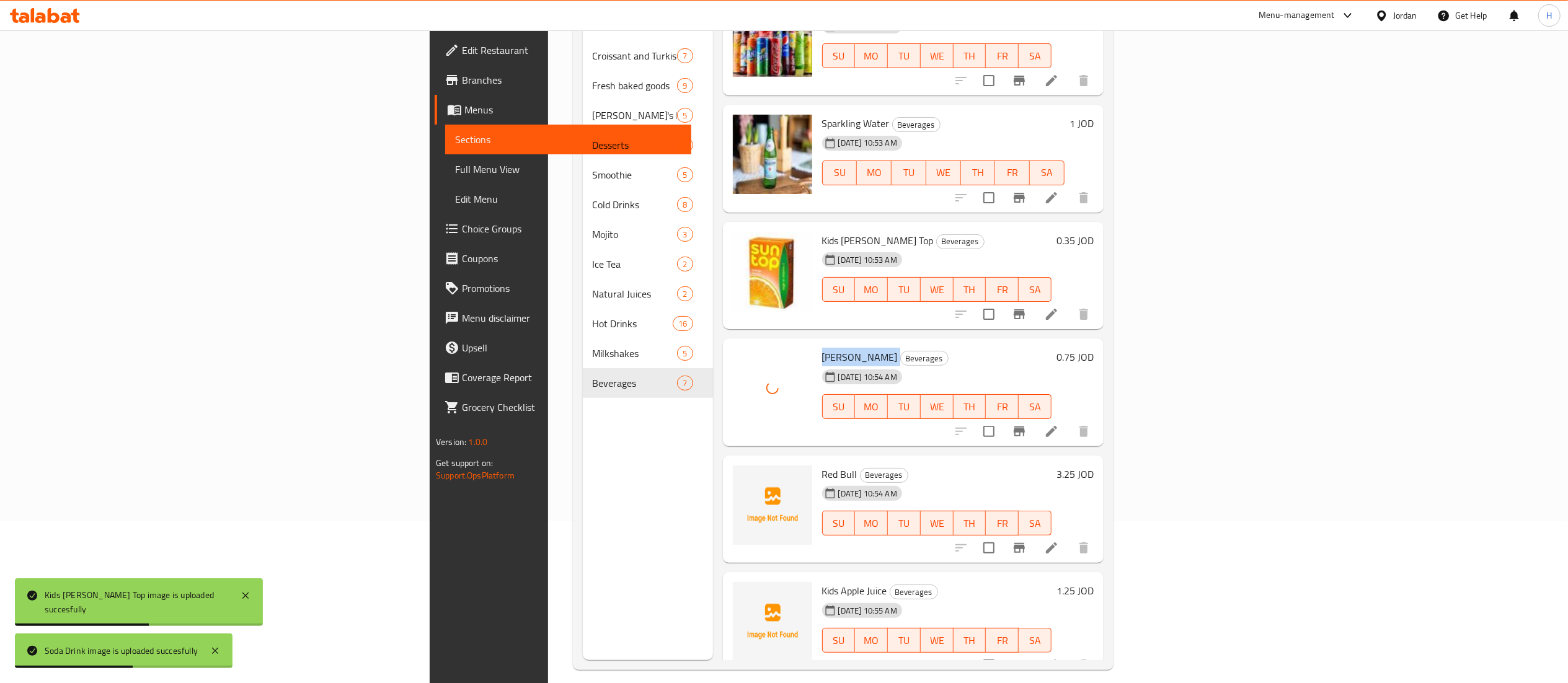
scroll to position [174, 0]
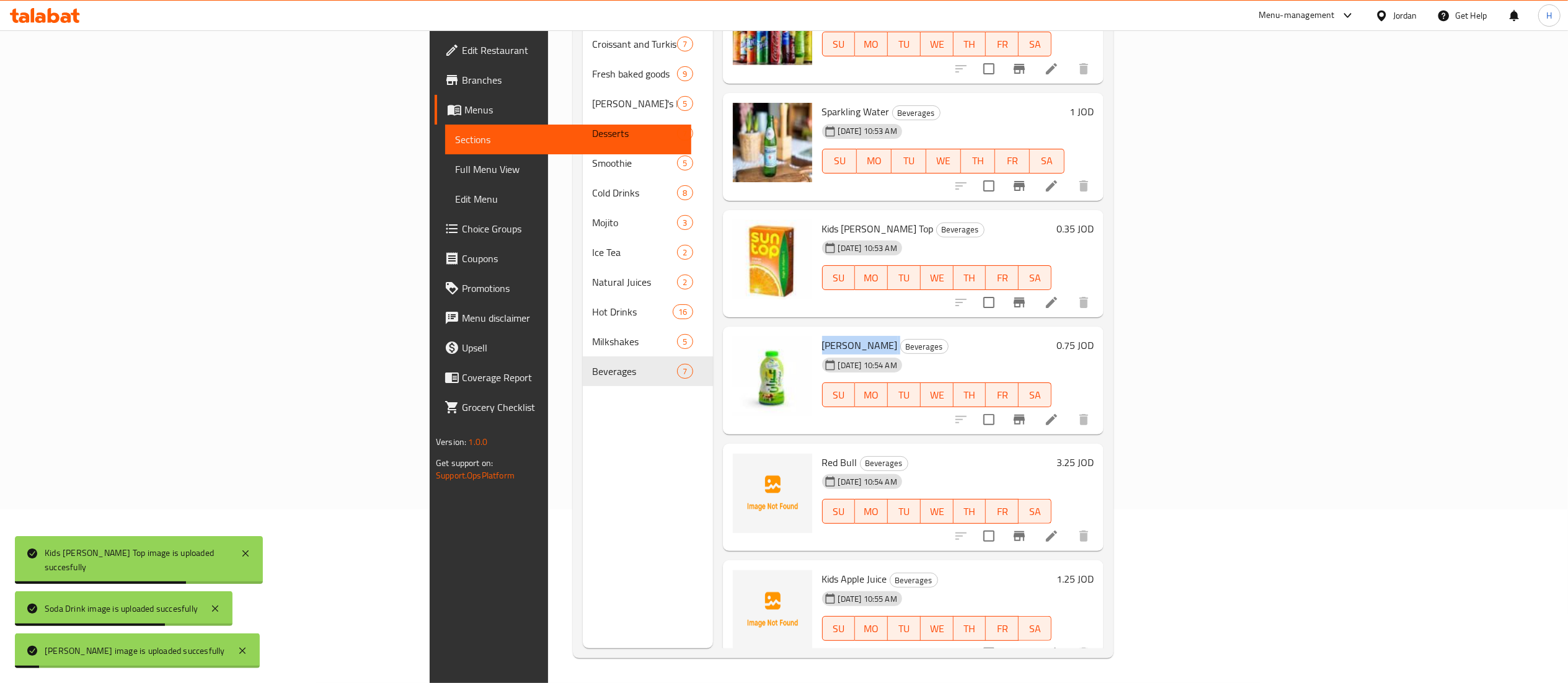
click at [822, 453] on span "Red Bull" at bounding box center [839, 462] width 35 height 19
copy h6 "Red Bull"
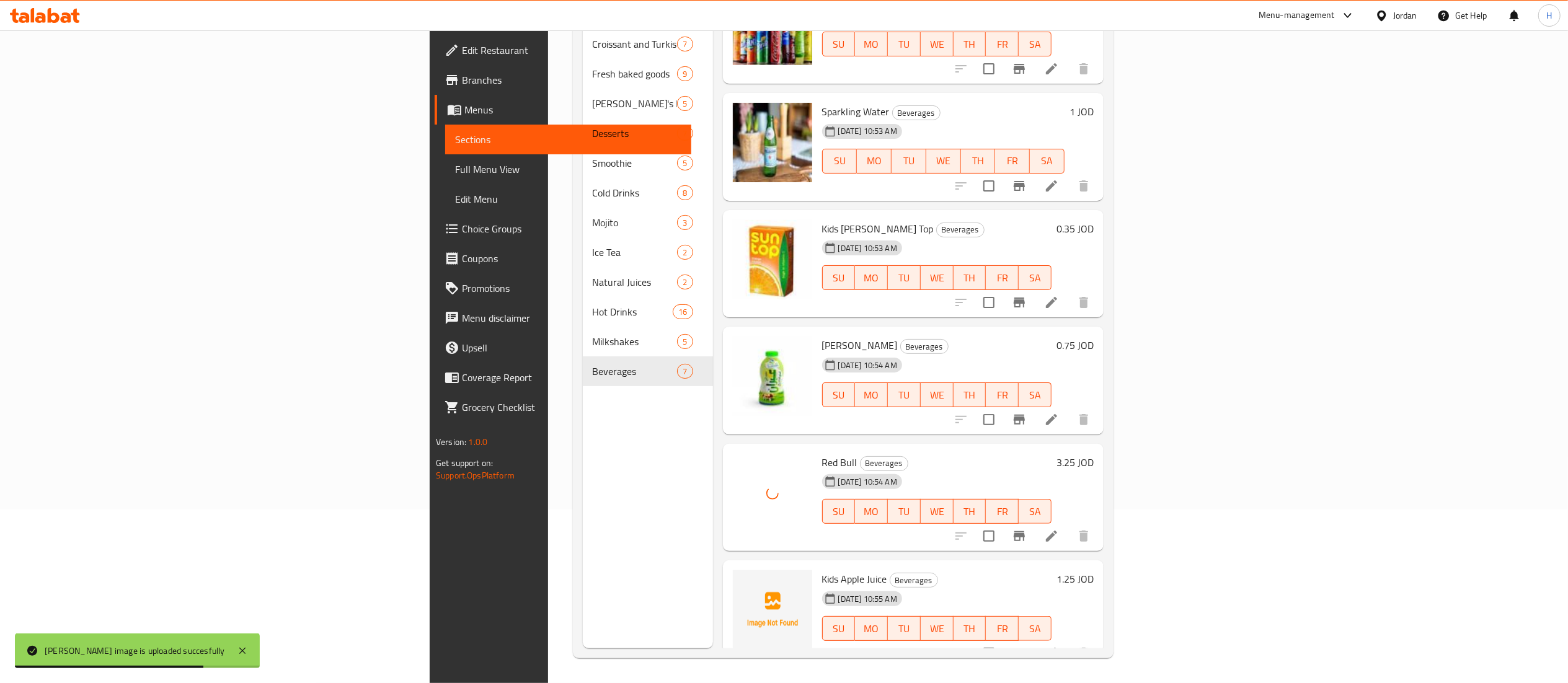
click at [822, 569] on span "Kids Apple Juice" at bounding box center [854, 578] width 65 height 19
copy h6 "Kids Apple Juice"
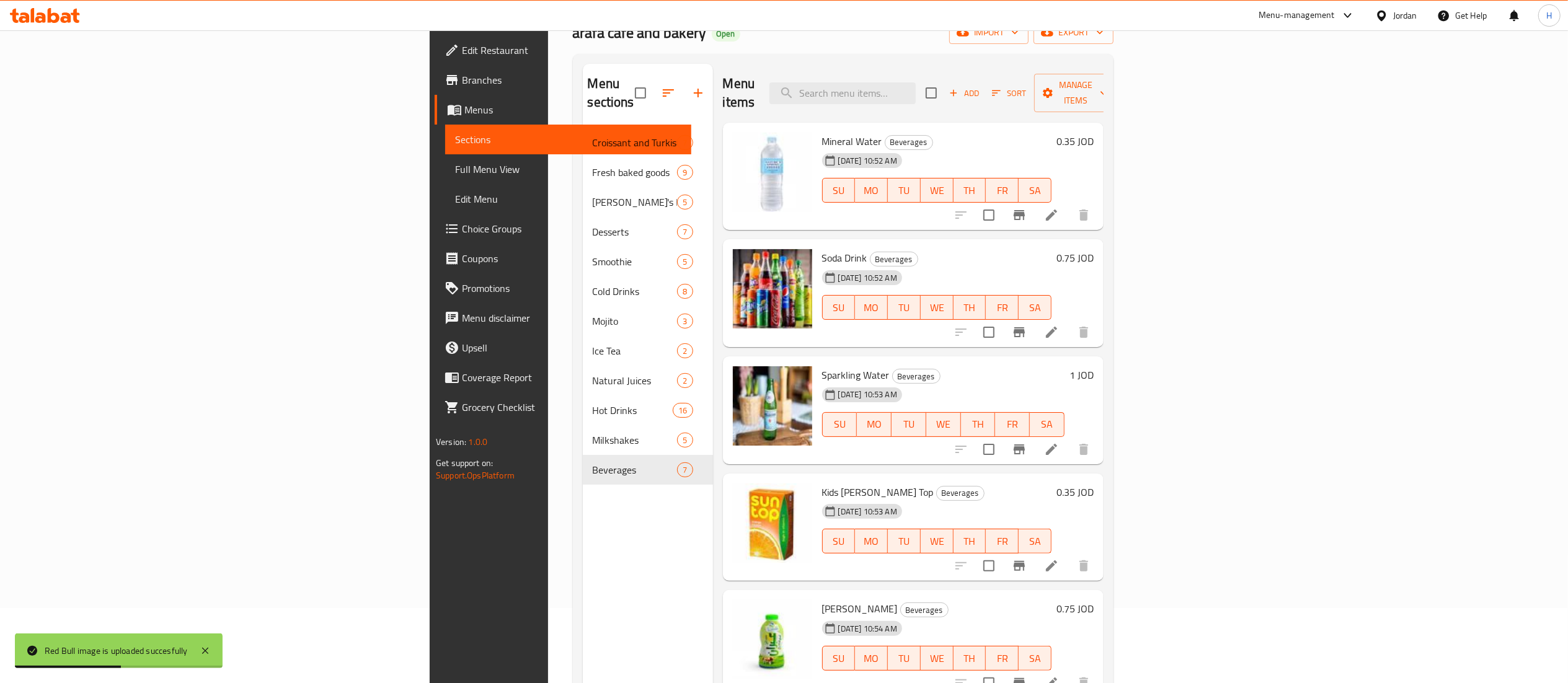
scroll to position [0, 0]
